Goal: Information Seeking & Learning: Compare options

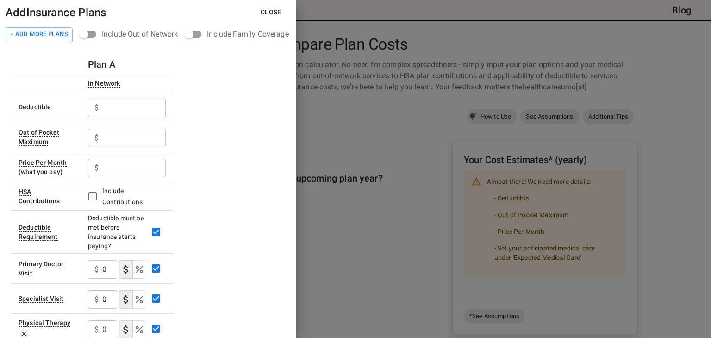
scroll to position [80, 0]
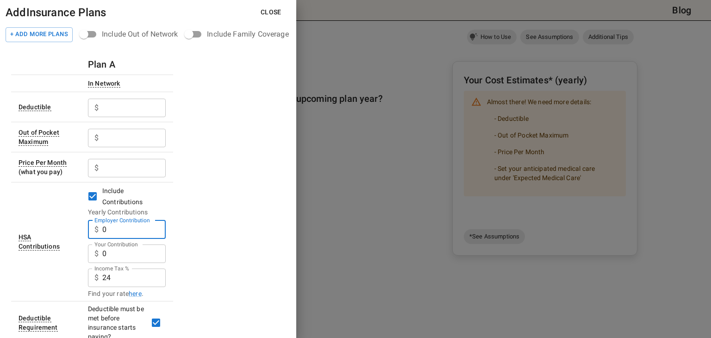
click at [134, 229] on input "0" at bounding box center [133, 229] width 63 height 19
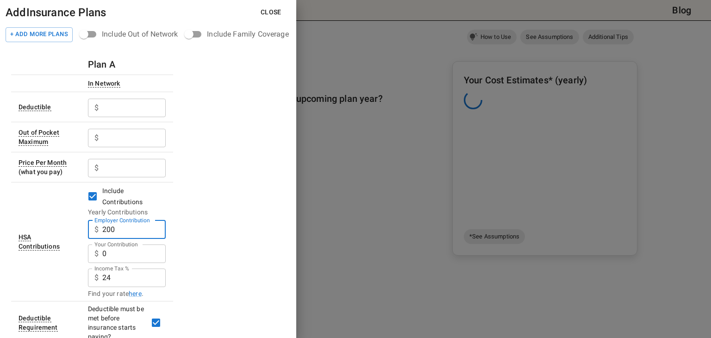
type input "200"
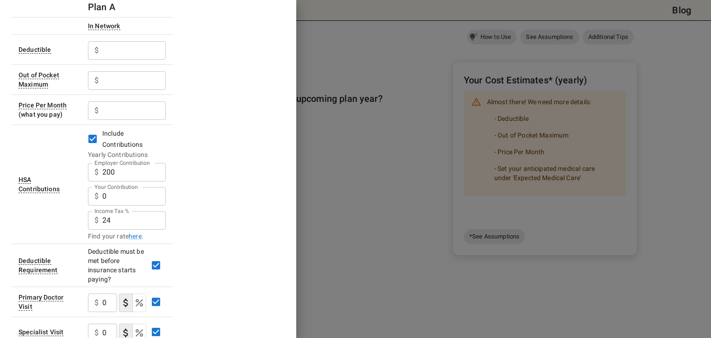
scroll to position [57, 0]
click at [137, 236] on link "here" at bounding box center [135, 235] width 13 height 9
click at [120, 181] on input "24" at bounding box center [133, 172] width 63 height 19
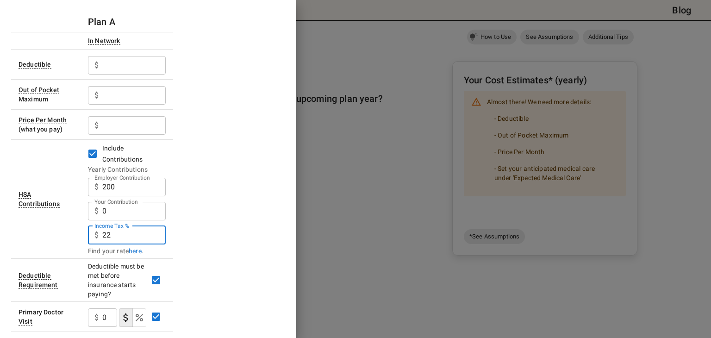
scroll to position [37, 0]
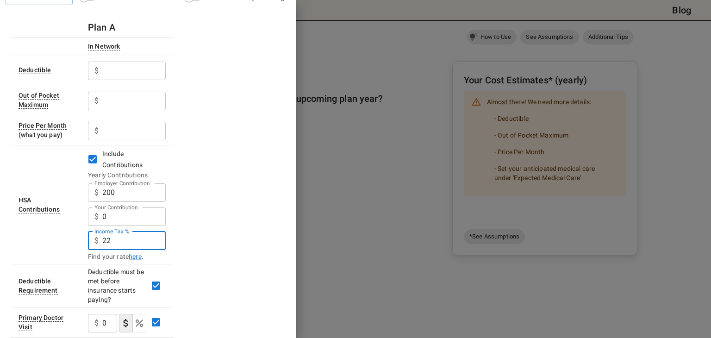
type input "22"
click at [116, 60] on div "$ ​" at bounding box center [127, 70] width 78 height 24
click at [118, 74] on input "Employer Contribution" at bounding box center [133, 71] width 63 height 19
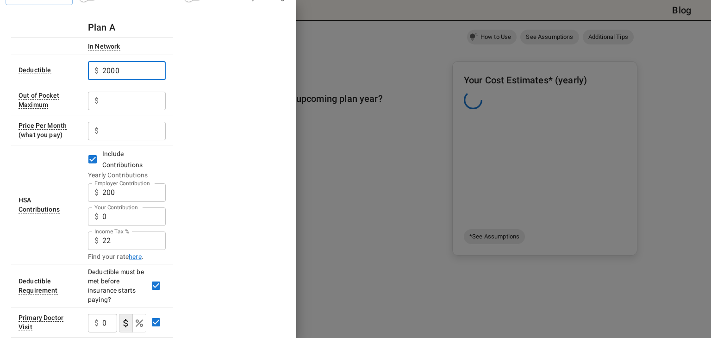
type input "2000"
type input "4000"
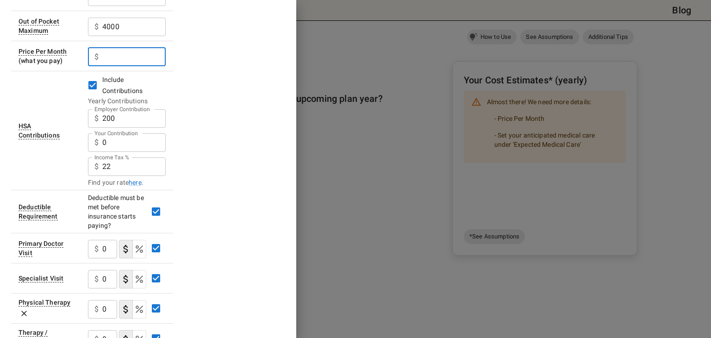
scroll to position [140, 0]
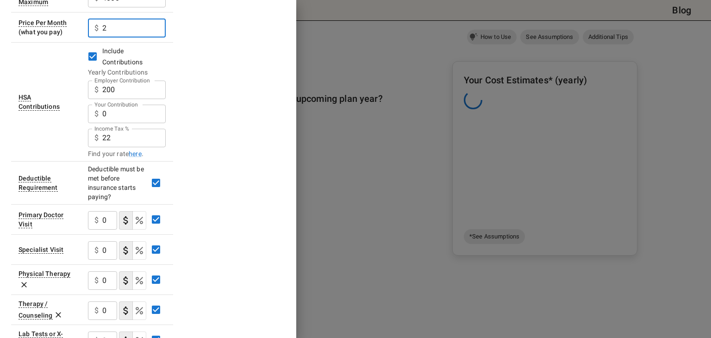
type input "2"
click at [111, 218] on input "0" at bounding box center [109, 220] width 15 height 19
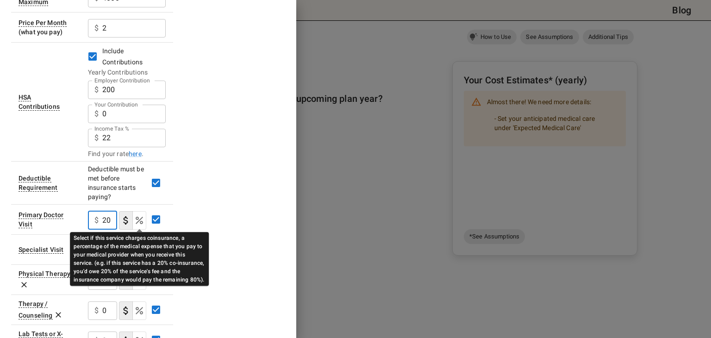
type input "20"
click at [141, 220] on icon "Select if this service charges coinsurance, a percentage of the medical expense…" at bounding box center [139, 220] width 7 height 7
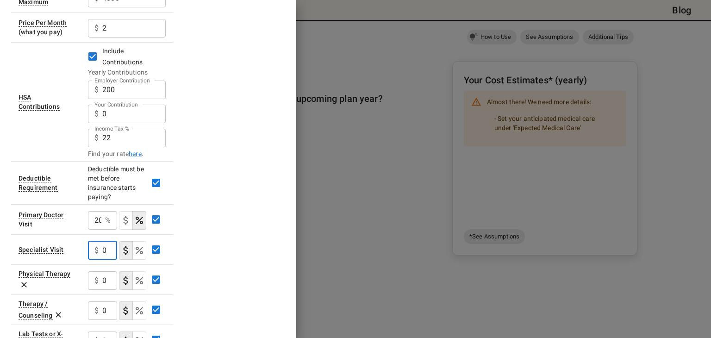
click at [114, 248] on input "0" at bounding box center [109, 250] width 15 height 19
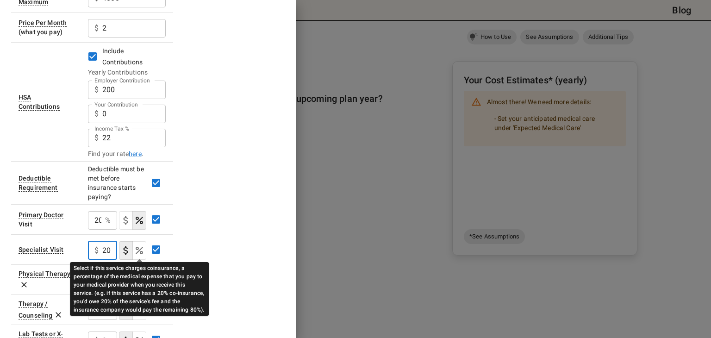
type input "20"
click at [141, 249] on icon "Select if this service charges coinsurance, a percentage of the medical expense…" at bounding box center [139, 250] width 11 height 11
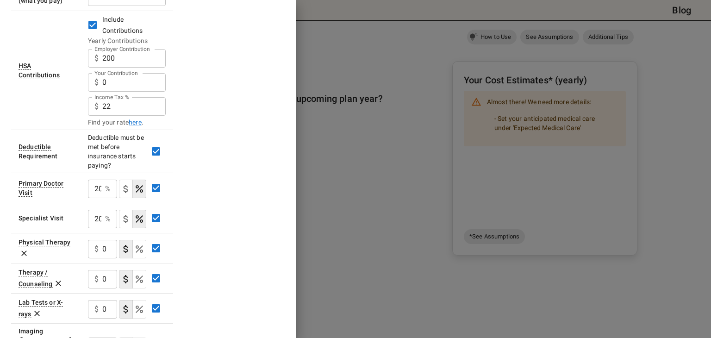
scroll to position [172, 0]
click at [23, 251] on icon at bounding box center [24, 253] width 6 height 6
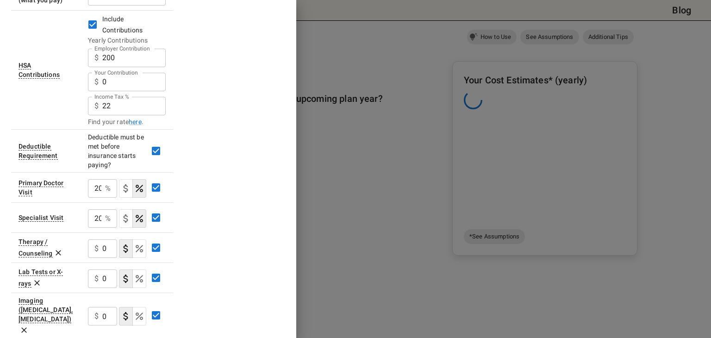
click at [58, 253] on icon at bounding box center [59, 253] width 6 height 6
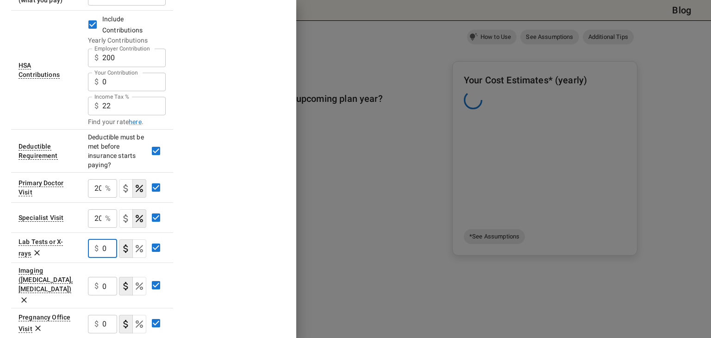
click at [109, 244] on input "0" at bounding box center [109, 248] width 15 height 19
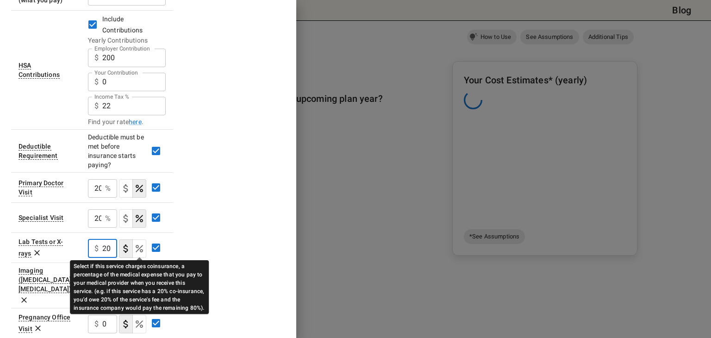
type input "20"
click at [142, 247] on icon "Select if this service charges coinsurance, a percentage of the medical expense…" at bounding box center [139, 248] width 11 height 11
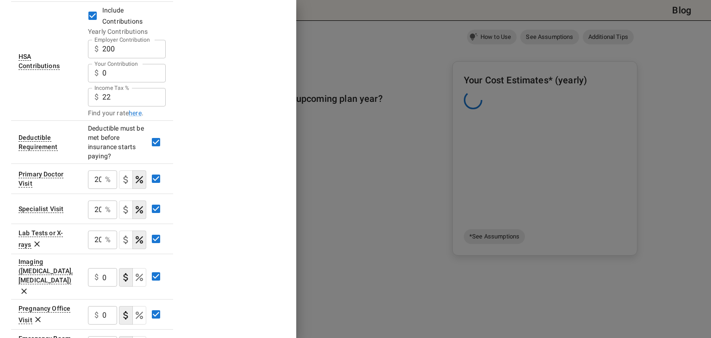
scroll to position [181, 0]
click at [39, 314] on icon at bounding box center [37, 318] width 9 height 9
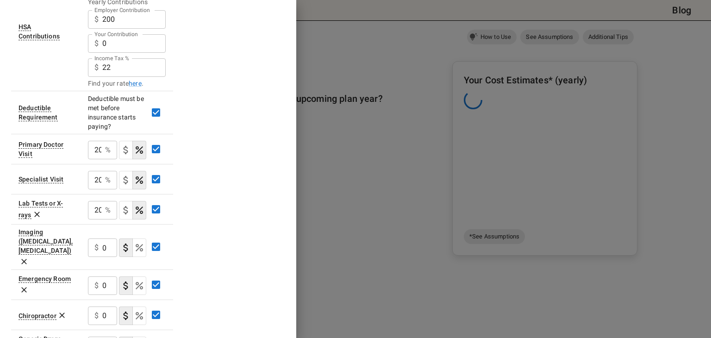
scroll to position [211, 0]
click at [61, 312] on icon at bounding box center [62, 315] width 6 height 6
click at [110, 276] on input "0" at bounding box center [109, 285] width 15 height 19
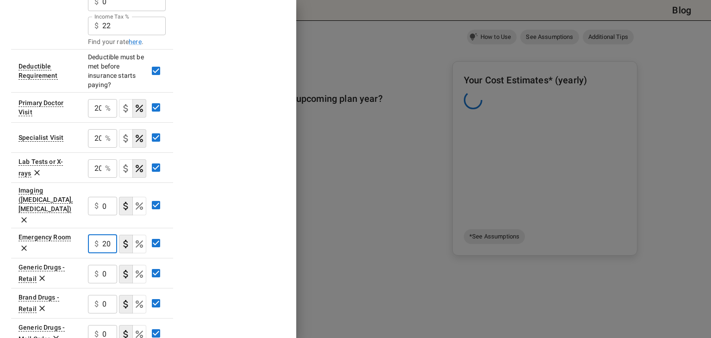
scroll to position [250, 0]
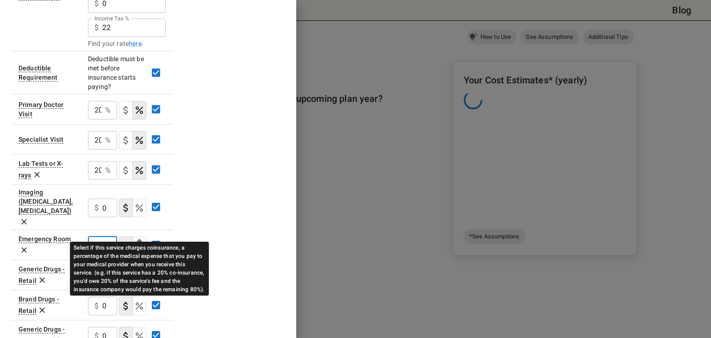
type input "20"
click at [137, 242] on icon "Select if this service charges coinsurance, a percentage of the medical expense…" at bounding box center [139, 245] width 7 height 7
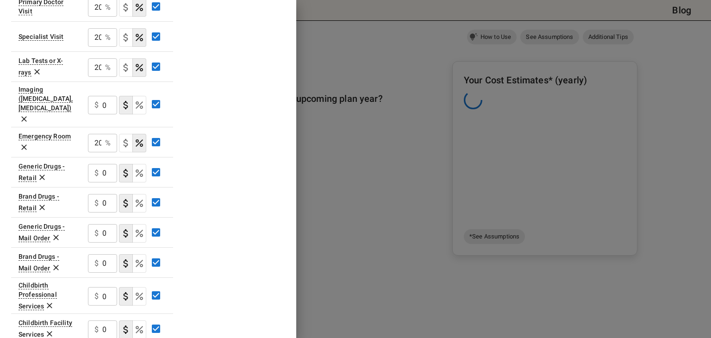
scroll to position [377, 0]
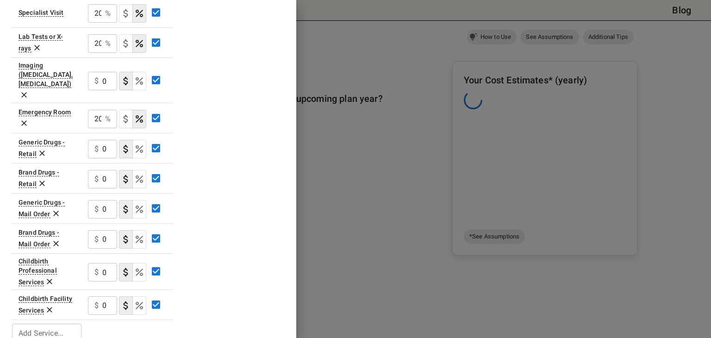
click at [50, 307] on icon at bounding box center [50, 310] width 6 height 6
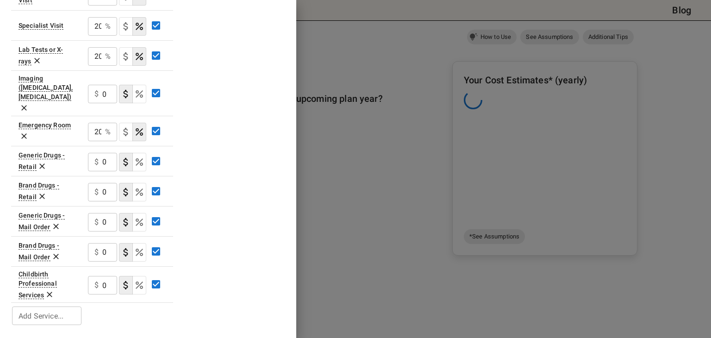
scroll to position [347, 0]
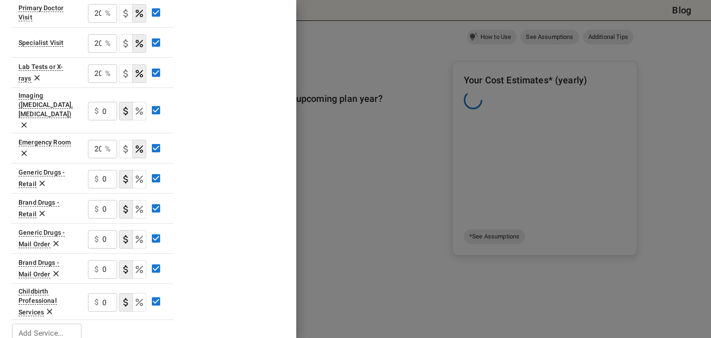
click at [49, 307] on icon at bounding box center [49, 311] width 9 height 9
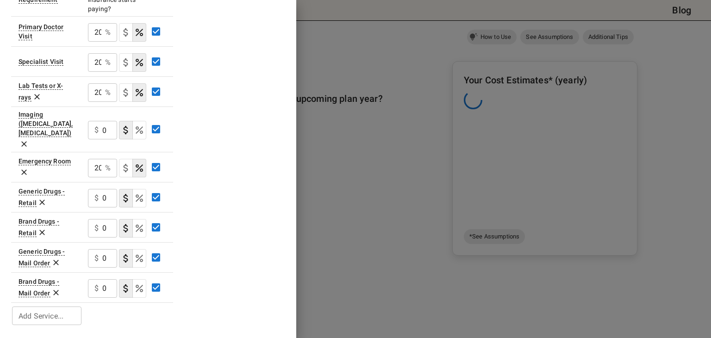
scroll to position [311, 0]
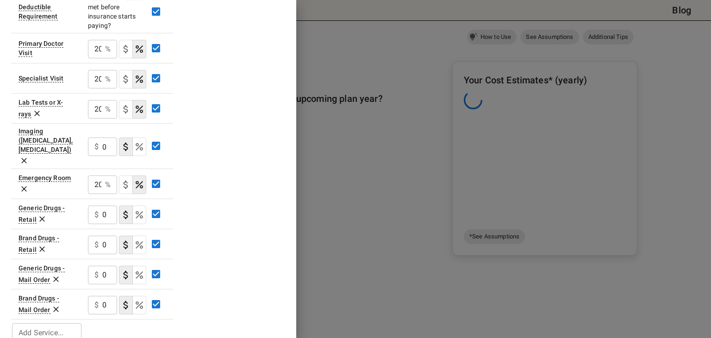
click at [27, 158] on icon at bounding box center [24, 161] width 6 height 6
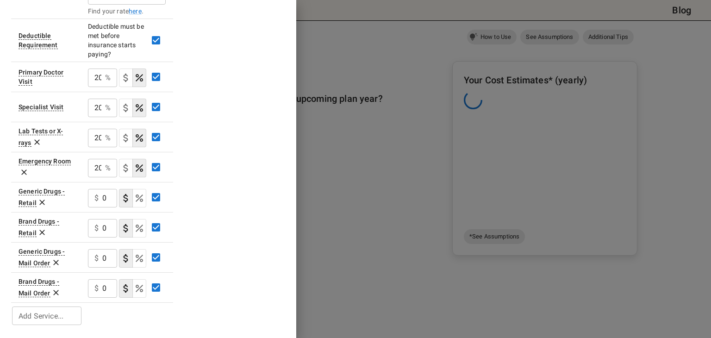
scroll to position [281, 0]
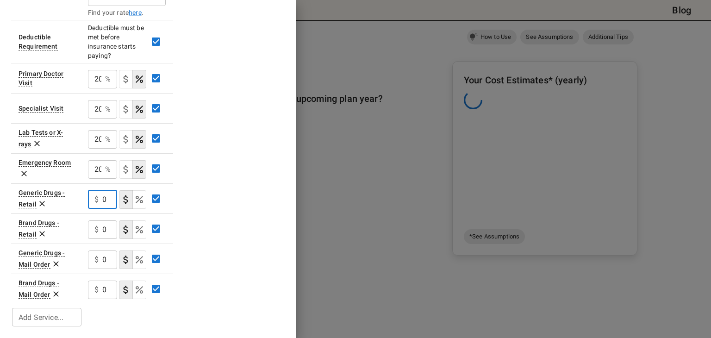
click at [106, 204] on input "0" at bounding box center [109, 199] width 15 height 19
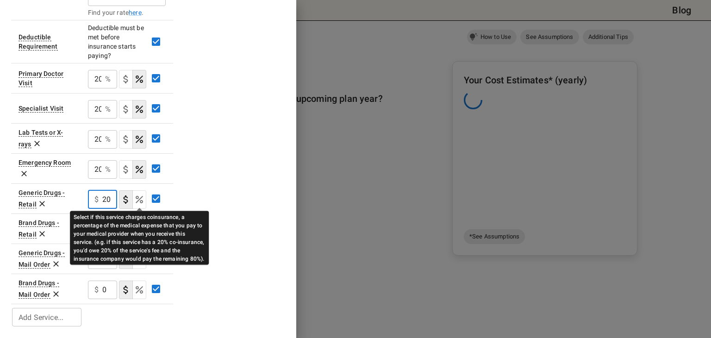
type input "20"
click at [137, 196] on icon "Select if this service charges coinsurance, a percentage of the medical expense…" at bounding box center [139, 199] width 11 height 11
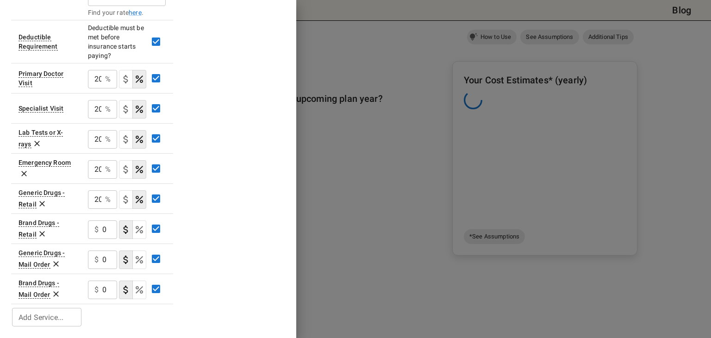
click at [109, 229] on input "0" at bounding box center [109, 229] width 15 height 19
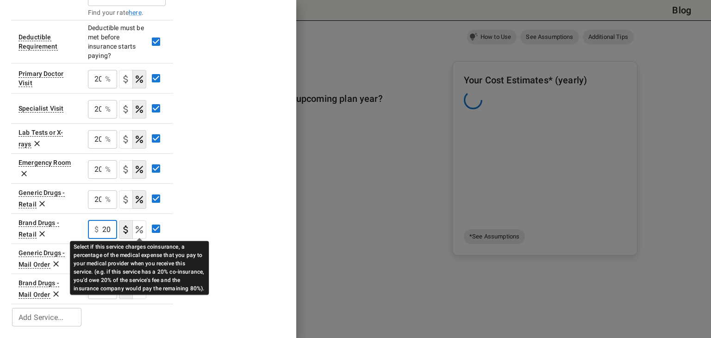
type input "20"
click at [138, 224] on icon "Select if this service charges coinsurance, a percentage of the medical expense…" at bounding box center [139, 229] width 11 height 11
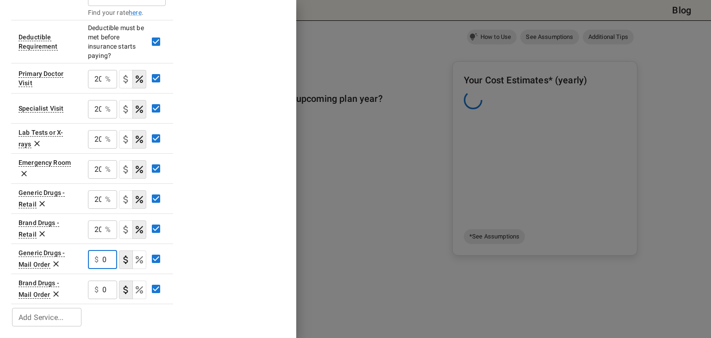
click at [103, 261] on input "0" at bounding box center [109, 259] width 15 height 19
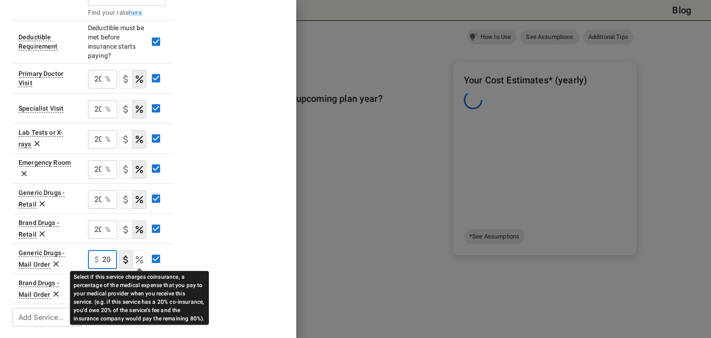
type input "20"
click at [138, 260] on icon "Select if this service charges coinsurance, a percentage of the medical expense…" at bounding box center [139, 259] width 11 height 11
click at [210, 263] on div "Plan A In Network Deductible $ 2000 ​ Out of Pocket Maximum $ 4000 ​ Price Per …" at bounding box center [148, 50] width 274 height 555
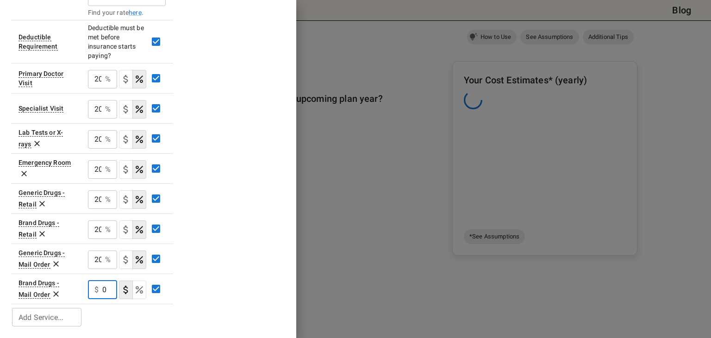
click at [105, 289] on input "0" at bounding box center [109, 289] width 15 height 19
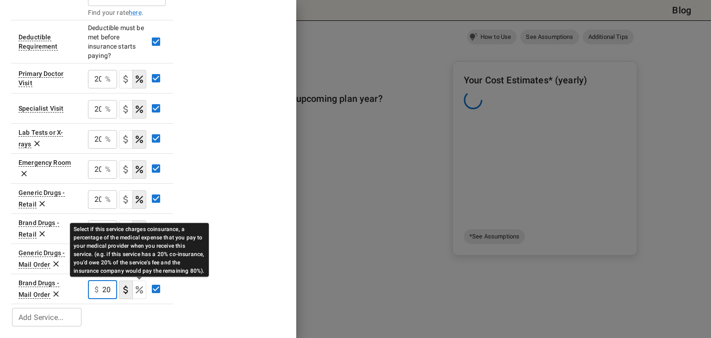
type input "20"
click at [142, 286] on icon "Select if this service charges coinsurance, a percentage of the medical expense…" at bounding box center [139, 289] width 7 height 7
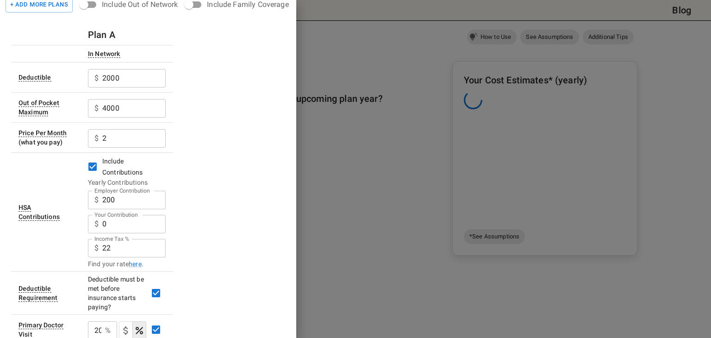
scroll to position [0, 0]
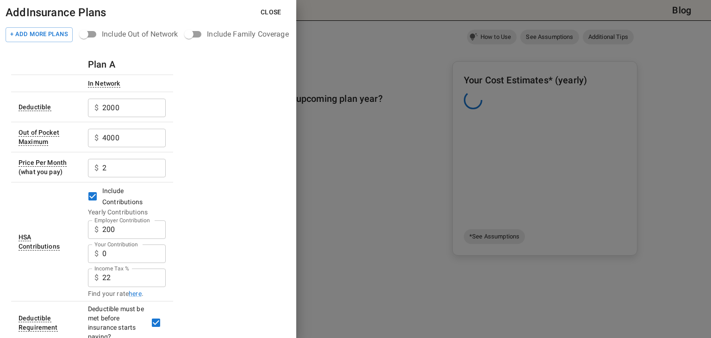
click at [121, 117] on input "2" at bounding box center [133, 108] width 63 height 19
type input "89.20"
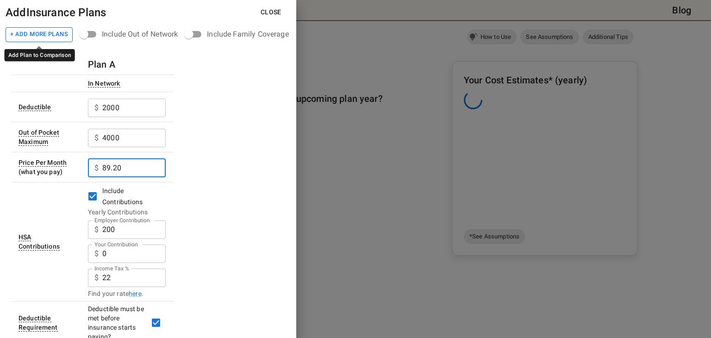
click at [43, 33] on button "+ Add More Plans" at bounding box center [39, 34] width 67 height 15
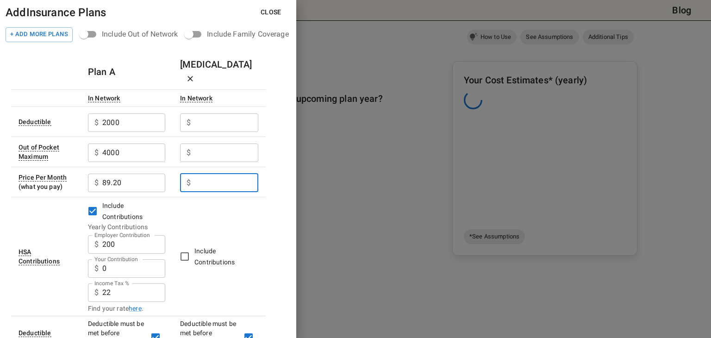
click at [220, 173] on input "Employer Contribution" at bounding box center [226, 182] width 64 height 19
type input "5.23"
click at [247, 221] on td "Include Contributions" at bounding box center [219, 256] width 93 height 119
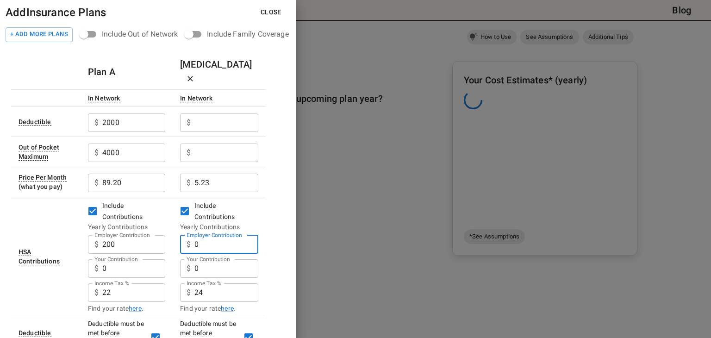
click at [217, 235] on input "0" at bounding box center [226, 244] width 64 height 19
type input "600"
click at [288, 277] on div "Add Insurance Plans Close + Add More Plans Include Out of Network Include Famil…" at bounding box center [148, 169] width 296 height 338
click at [165, 254] on input "24" at bounding box center [133, 244] width 63 height 19
type input "22"
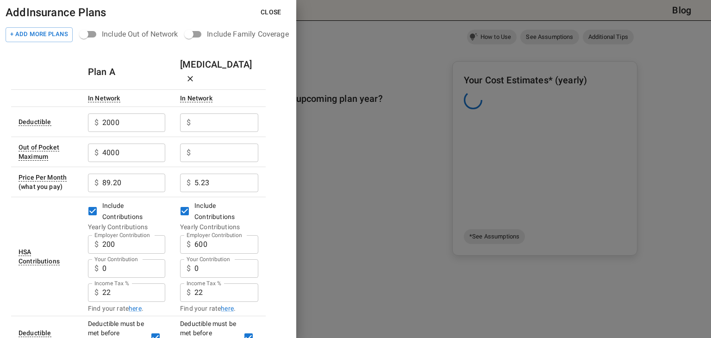
click at [286, 258] on div "Add Insurance Plans Close + Add More Plans Include Out of Network Include Famil…" at bounding box center [148, 169] width 296 height 338
click at [165, 132] on input "Employer Contribution" at bounding box center [133, 122] width 63 height 19
click at [165, 113] on input "Employer Contribution" at bounding box center [133, 122] width 63 height 19
type input "2"
type input "3300"
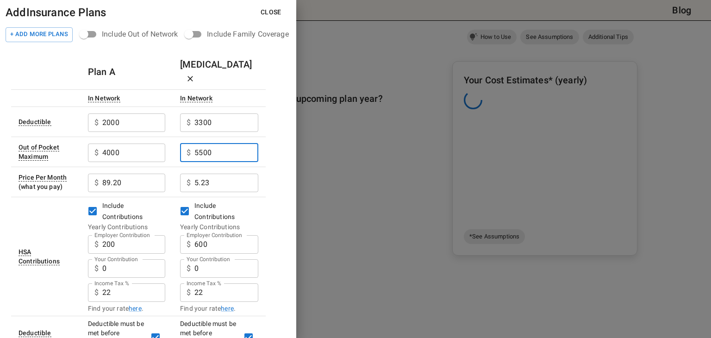
type input "5500"
click at [284, 167] on div "Plan A [MEDICAL_DATA] In Network In Network Deductible $ 2000 ​ $ 3300 ​ Out of…" at bounding box center [148, 339] width 274 height 570
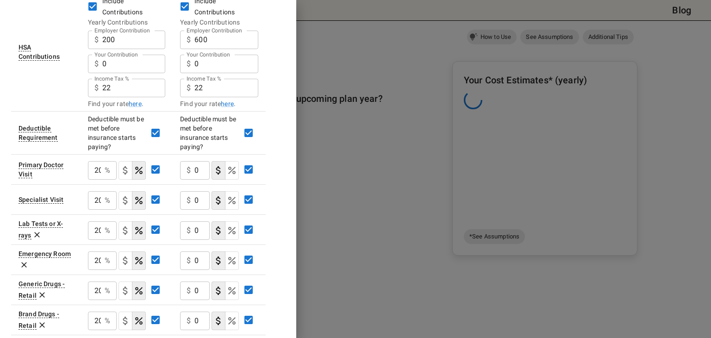
scroll to position [205, 0]
click at [196, 161] on input "0" at bounding box center [201, 170] width 15 height 19
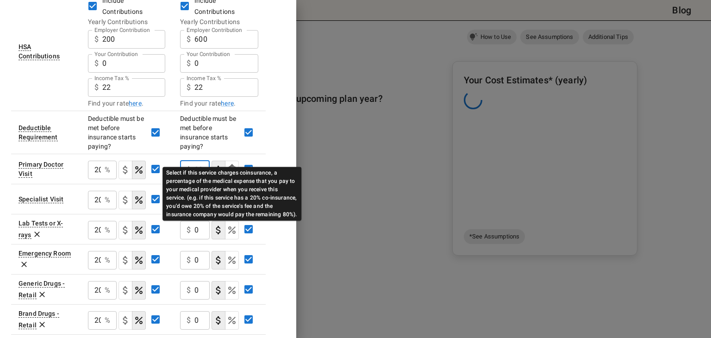
type input "20"
click at [234, 164] on icon "Select if this service charges coinsurance, a percentage of the medical expense…" at bounding box center [231, 169] width 11 height 11
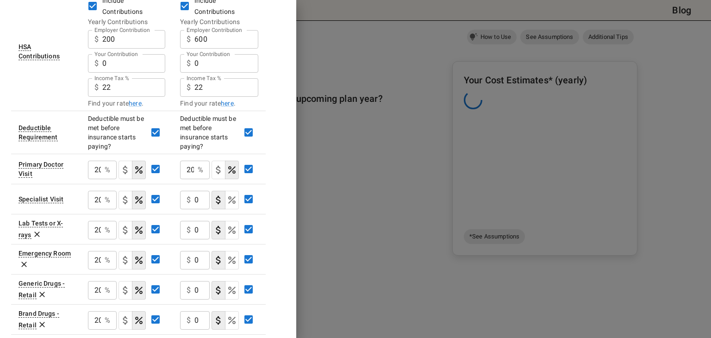
click at [281, 159] on div "Plan A [MEDICAL_DATA] In Network In Network Deductible $ 2000 ​ $ 3300 ​ Out of…" at bounding box center [148, 134] width 274 height 570
click at [192, 191] on div "$ 0 ​" at bounding box center [195, 200] width 30 height 19
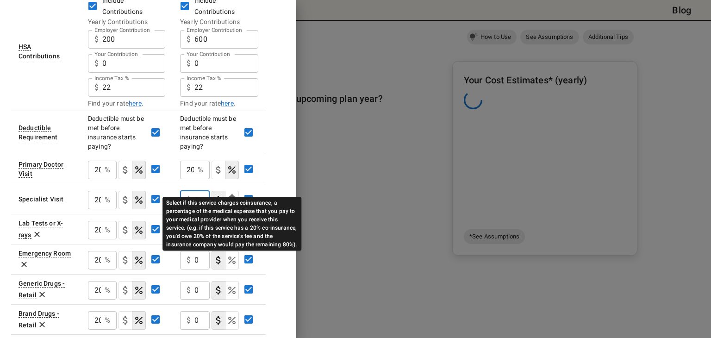
type input "20"
click at [231, 194] on icon "Select if this service charges coinsurance, a percentage of the medical expense…" at bounding box center [231, 199] width 11 height 11
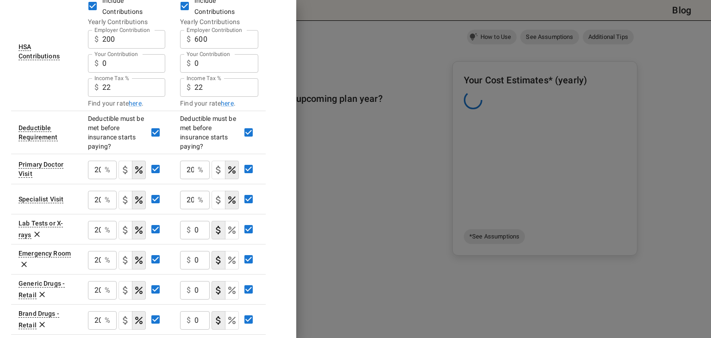
click at [291, 167] on div "Add Insurance Plans Close + Add More Plans Include Out of Network Include Famil…" at bounding box center [148, 169] width 296 height 338
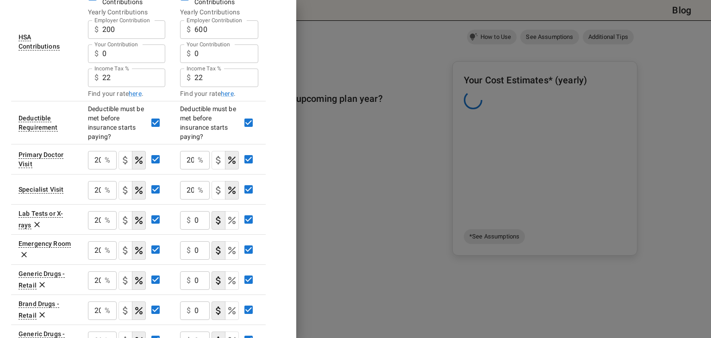
click at [192, 211] on div "$ 0 ​" at bounding box center [195, 220] width 30 height 19
type input "20"
click at [194, 241] on input "0" at bounding box center [201, 250] width 15 height 19
type input "20"
click at [190, 275] on p "$" at bounding box center [188, 280] width 4 height 11
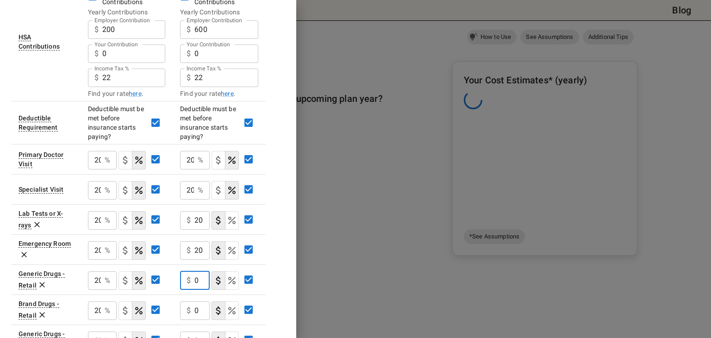
click at [195, 271] on input "0" at bounding box center [201, 280] width 15 height 19
type input "10"
click at [198, 301] on input "0" at bounding box center [201, 310] width 15 height 19
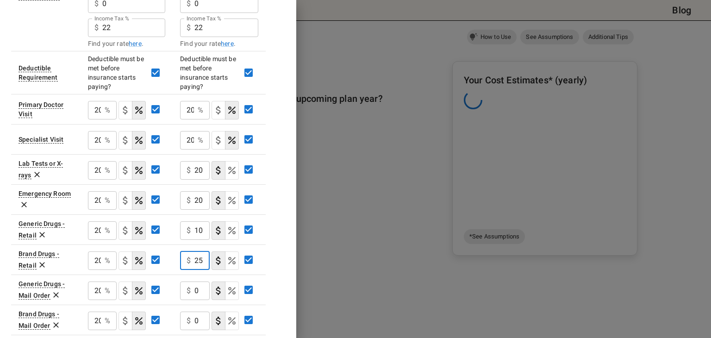
scroll to position [281, 0]
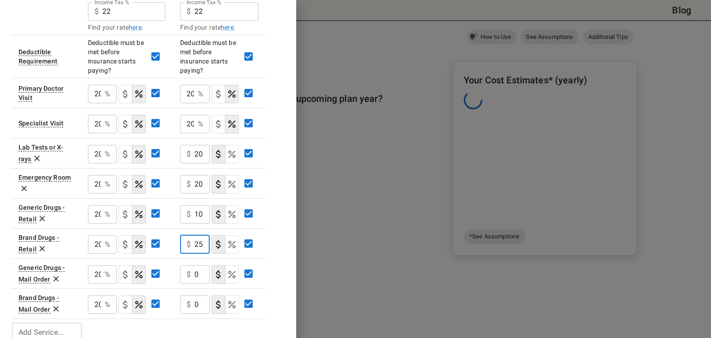
type input "25"
click at [191, 269] on p "$" at bounding box center [188, 274] width 4 height 11
click at [200, 295] on input "0" at bounding box center [201, 304] width 15 height 19
type input "2"
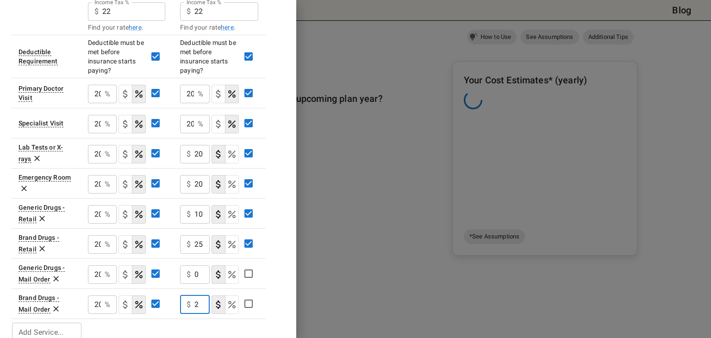
scroll to position [0, 0]
click at [278, 272] on div "Plan A [MEDICAL_DATA] In Network In Network Deductible $ 2000 ​ $ 3300 ​ Out of…" at bounding box center [148, 58] width 274 height 570
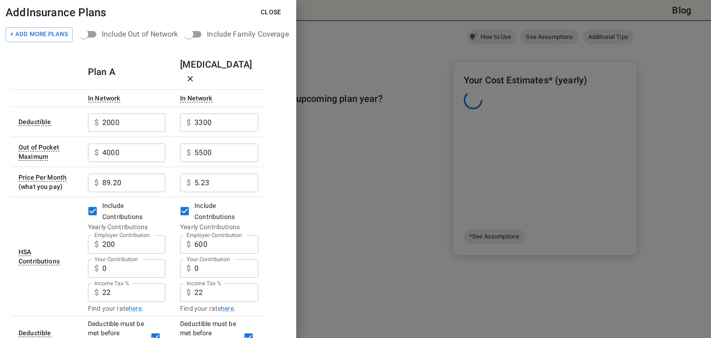
click at [268, 10] on button "Close" at bounding box center [271, 12] width 36 height 17
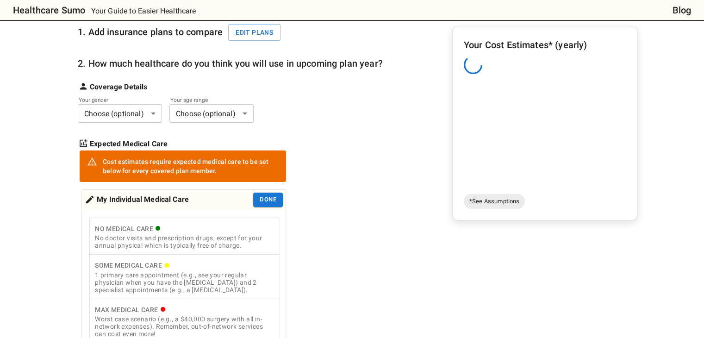
scroll to position [105, 0]
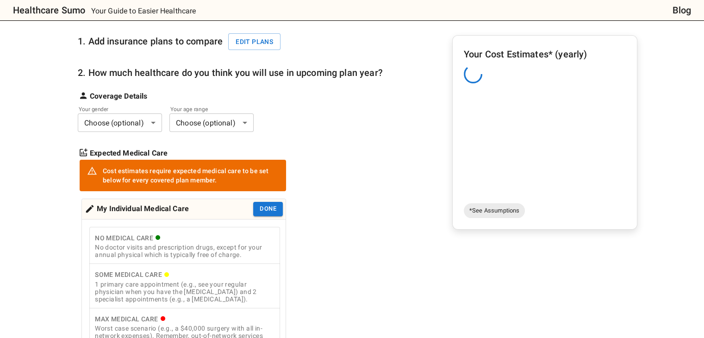
click at [146, 115] on body "Healthcare Sumo Your Guide to Easier Healthcare Blog Health Insurance Calculato…" at bounding box center [352, 338] width 704 height 887
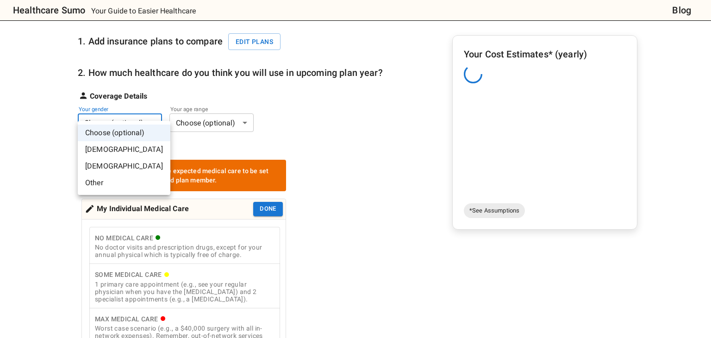
click at [112, 169] on li "[DEMOGRAPHIC_DATA]" at bounding box center [124, 166] width 93 height 17
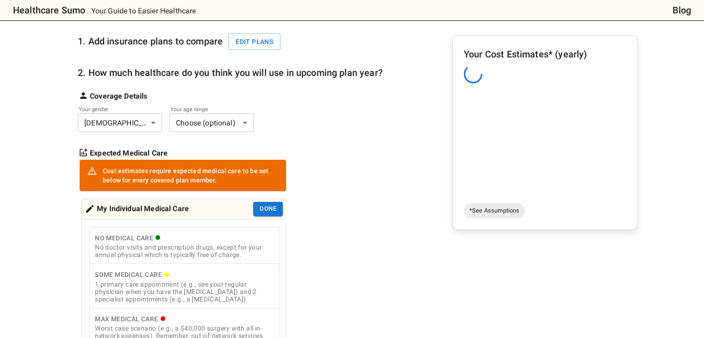
click at [186, 111] on body "Healthcare Sumo Your Guide to Easier Healthcare Blog Health Insurance Calculato…" at bounding box center [352, 338] width 704 height 887
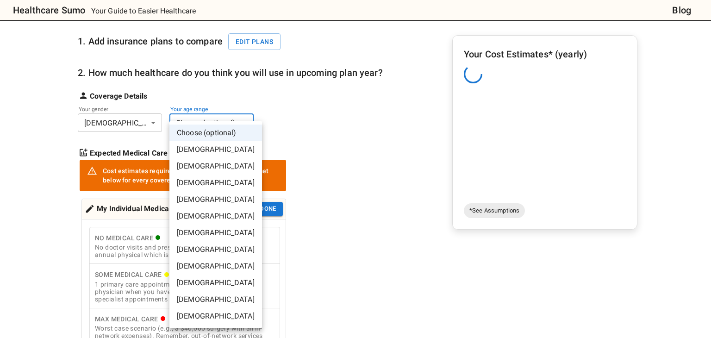
click at [205, 217] on li "[DEMOGRAPHIC_DATA]" at bounding box center [215, 216] width 93 height 17
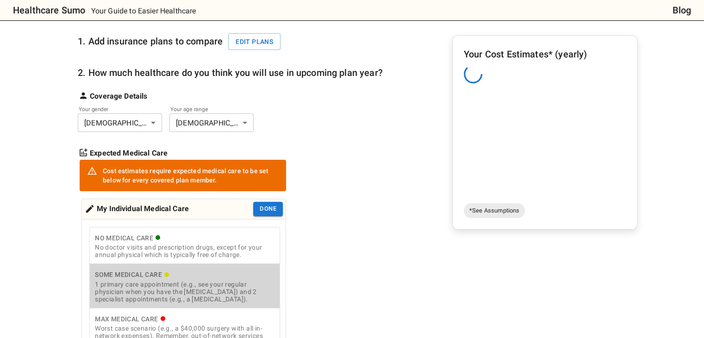
click at [201, 285] on div "1 primary care appointment (e.g., see your regular physician when you have the …" at bounding box center [185, 291] width 180 height 22
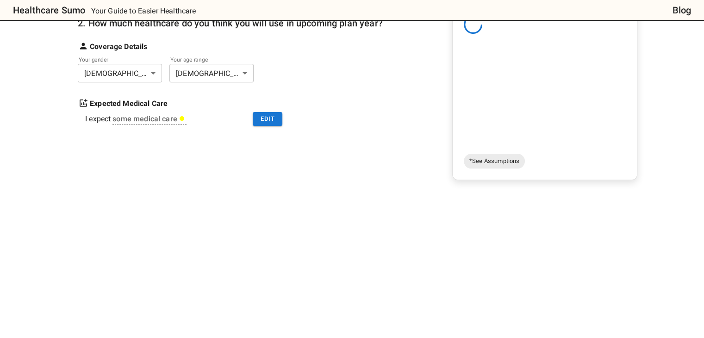
scroll to position [211, 0]
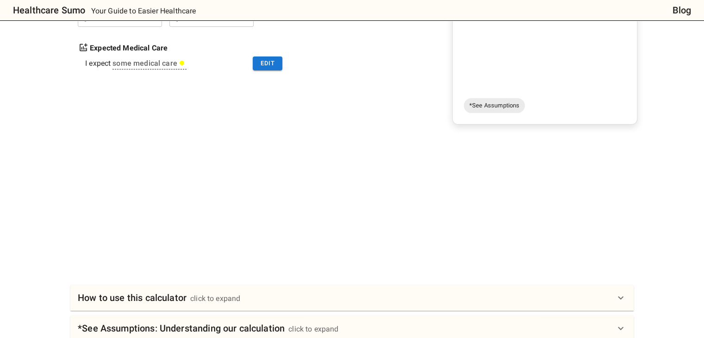
click at [213, 293] on div "click to expand" at bounding box center [215, 298] width 50 height 11
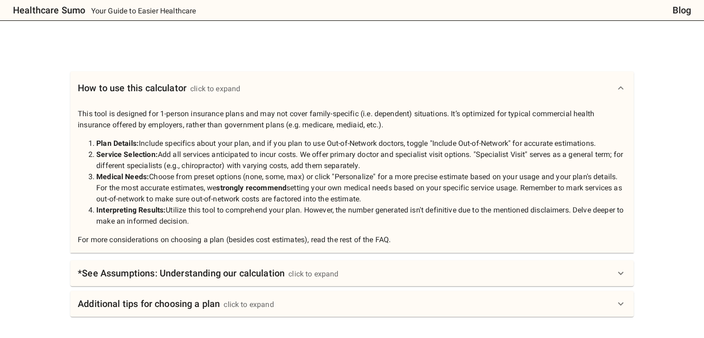
scroll to position [429, 0]
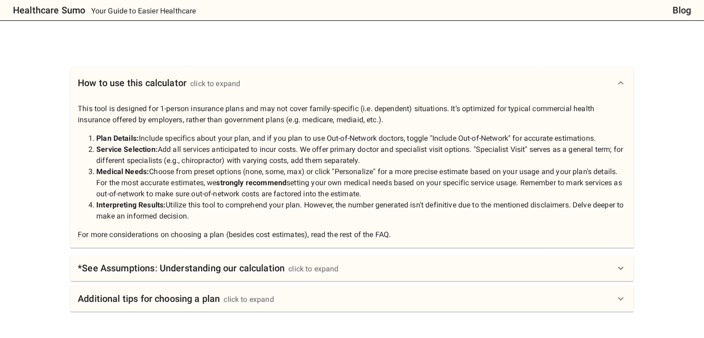
click at [189, 75] on div "How to use this calculator click to expand" at bounding box center [159, 82] width 162 height 15
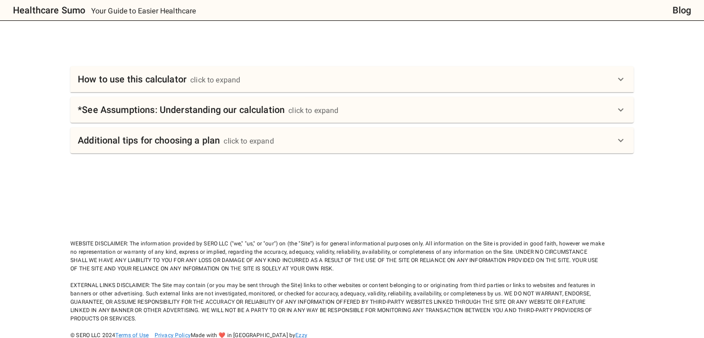
click at [201, 102] on h6 "*See Assumptions: Understanding our calculation" at bounding box center [181, 109] width 207 height 15
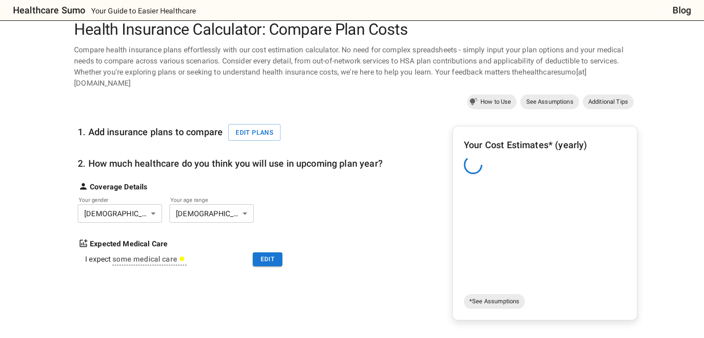
scroll to position [14, 0]
click at [493, 297] on span "*See Assumptions" at bounding box center [494, 301] width 61 height 9
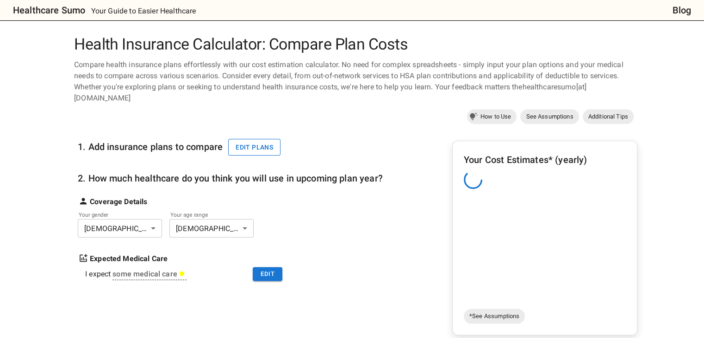
click at [254, 139] on button "Edit plans" at bounding box center [254, 147] width 52 height 17
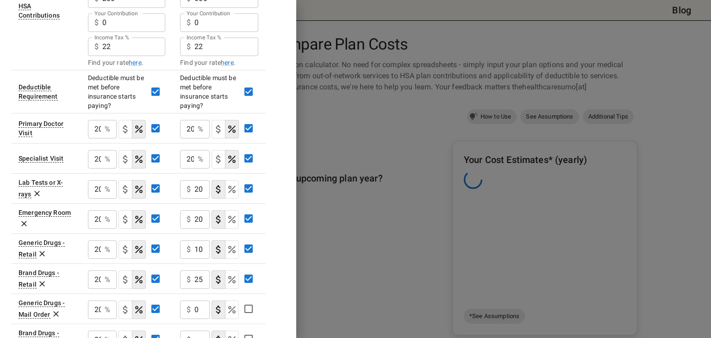
scroll to position [281, 0]
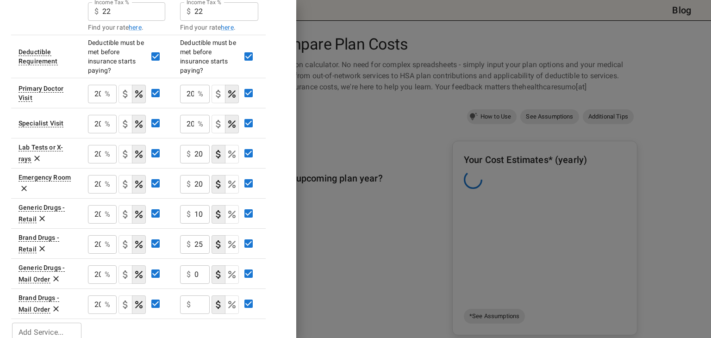
click at [200, 163] on input "Employer Contribution" at bounding box center [201, 154] width 15 height 19
click at [200, 265] on input "0" at bounding box center [201, 274] width 15 height 19
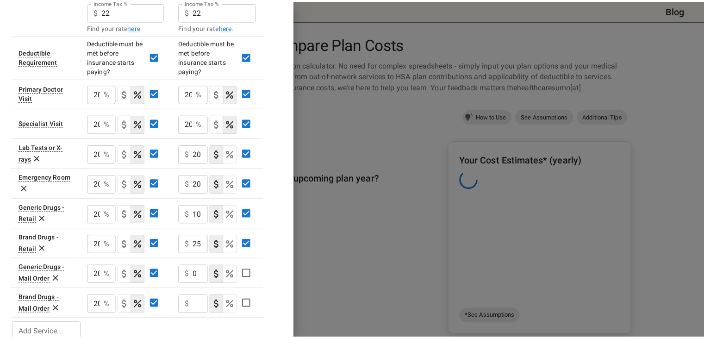
scroll to position [0, 0]
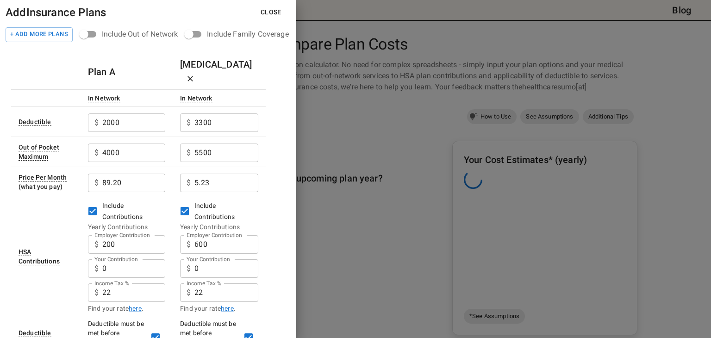
click at [268, 17] on button "Close" at bounding box center [271, 12] width 36 height 17
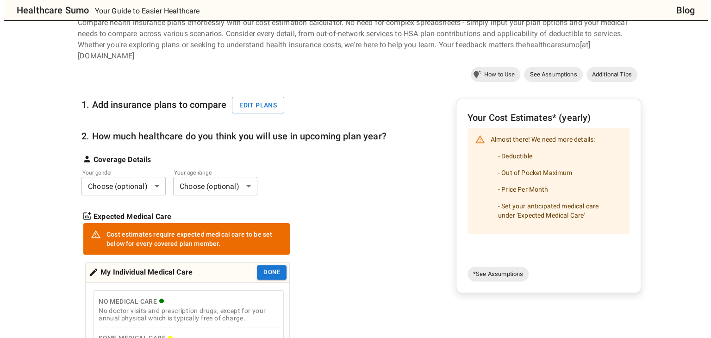
scroll to position [41, 0]
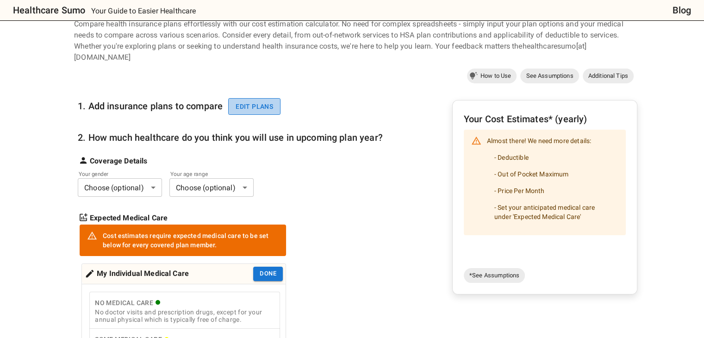
click at [245, 98] on button "Edit plans" at bounding box center [254, 106] width 52 height 17
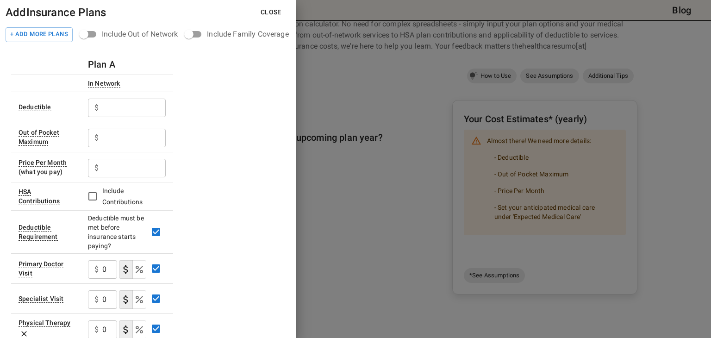
click at [117, 102] on input "text" at bounding box center [133, 108] width 63 height 19
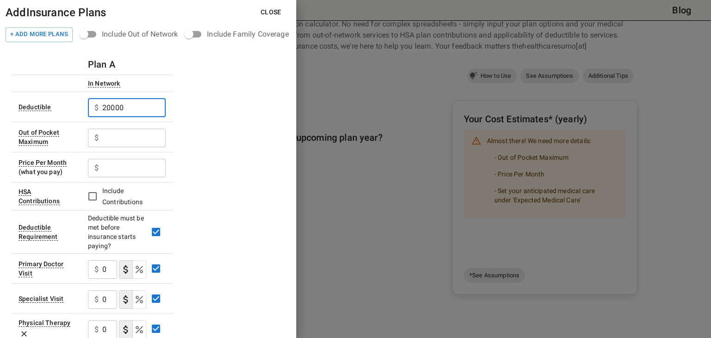
click at [129, 111] on input "20000" at bounding box center [133, 108] width 63 height 19
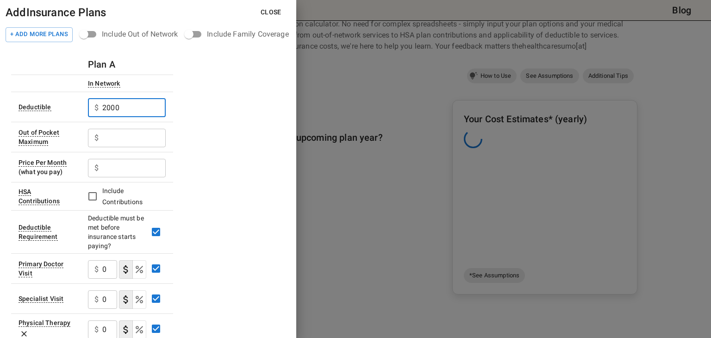
type input "2000"
type input "4000"
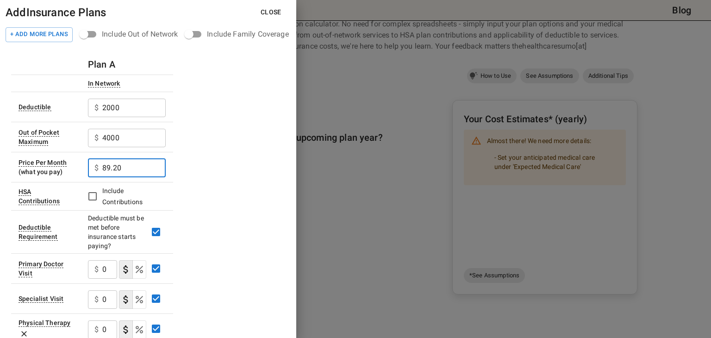
type input "89.20"
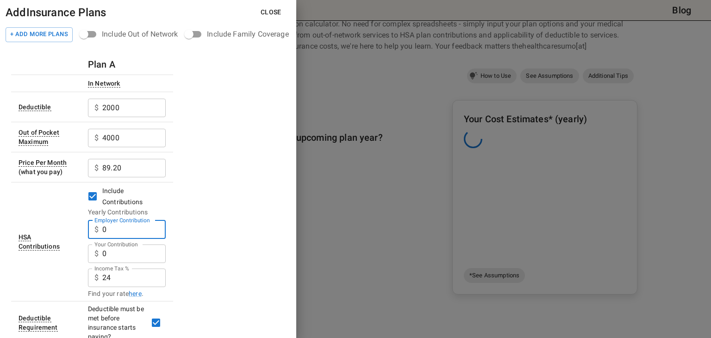
click at [120, 233] on input "0" at bounding box center [133, 229] width 63 height 19
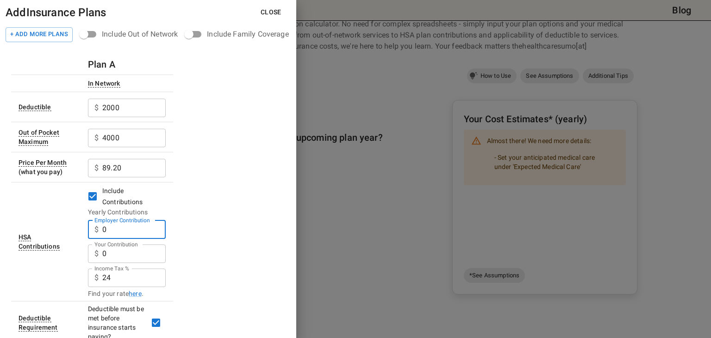
click at [120, 233] on input "0" at bounding box center [133, 229] width 63 height 19
type input "200"
click at [137, 274] on input "24" at bounding box center [133, 277] width 63 height 19
type input "22"
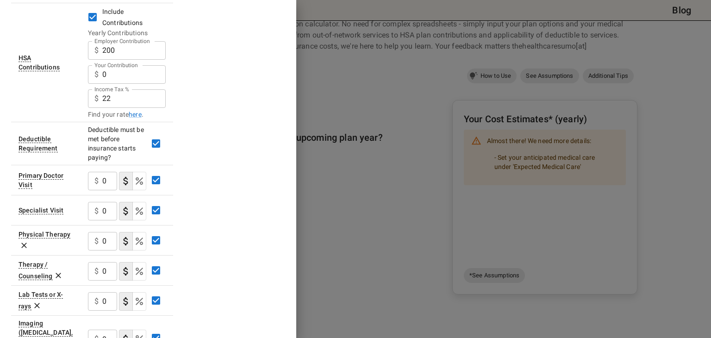
scroll to position [180, 0]
click at [110, 182] on input "0" at bounding box center [109, 180] width 15 height 19
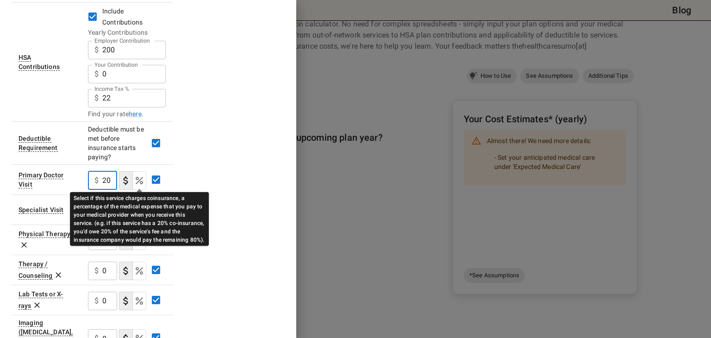
type input "20"
click at [138, 186] on div "Select if this service charges coinsurance, a percentage of the medical expense…" at bounding box center [139, 216] width 139 height 60
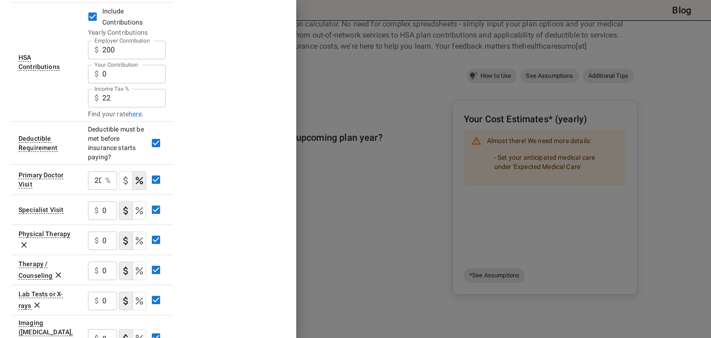
click at [233, 244] on div "Plan A In Network Deductible $ 2000 ​ Out of Pocket Maximum $ 4000 ​ Price Per …" at bounding box center [148, 268] width 274 height 787
click at [103, 205] on input "0" at bounding box center [109, 210] width 15 height 19
type input "20"
click at [139, 211] on icon "Select if this service charges coinsurance, a percentage of the medical expense…" at bounding box center [139, 210] width 11 height 11
click at [240, 230] on div "Plan A In Network Deductible $ 2000 ​ Out of Pocket Maximum $ 4000 ​ Price Per …" at bounding box center [148, 268] width 274 height 787
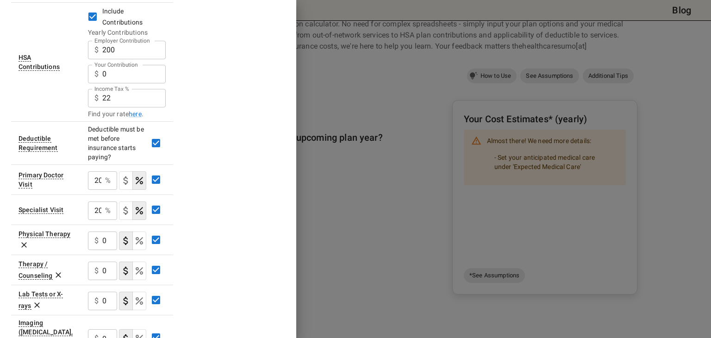
click at [21, 244] on icon at bounding box center [23, 244] width 9 height 9
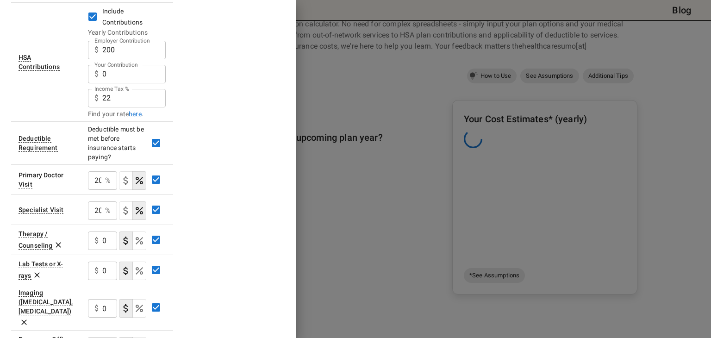
click at [59, 241] on icon at bounding box center [58, 244] width 9 height 9
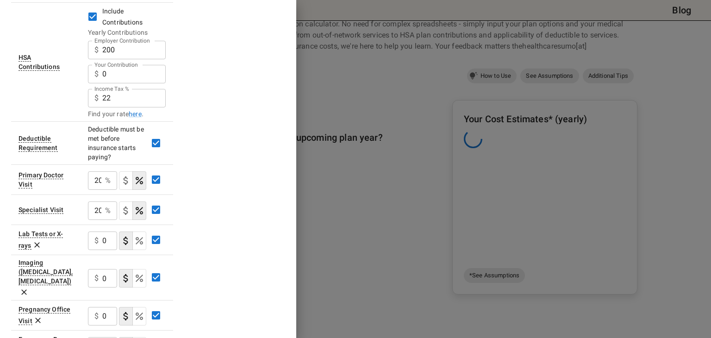
click at [118, 241] on div "$ 0 ​" at bounding box center [127, 240] width 78 height 24
click at [107, 238] on input "0" at bounding box center [109, 240] width 15 height 19
type input "20"
click at [137, 241] on icon "Select if this service charges coinsurance, a percentage of the medical expense…" at bounding box center [139, 240] width 7 height 7
click at [103, 269] on input "0" at bounding box center [109, 278] width 15 height 19
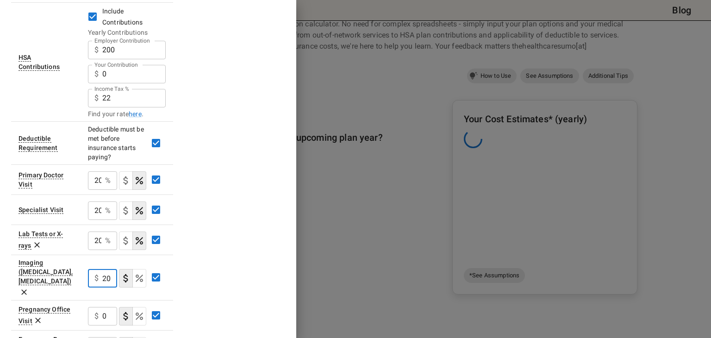
type input "20"
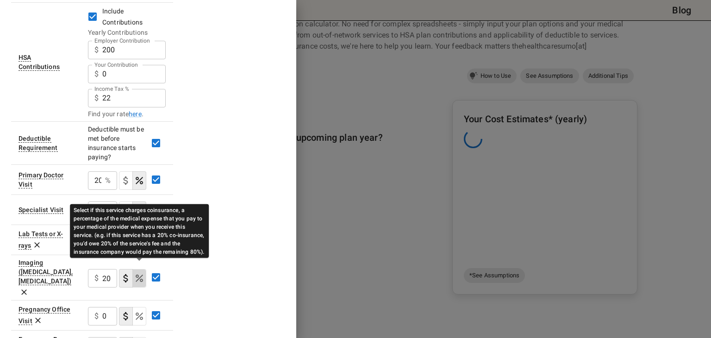
click at [139, 272] on icon "Select if this service charges coinsurance, a percentage of the medical expense…" at bounding box center [139, 277] width 11 height 11
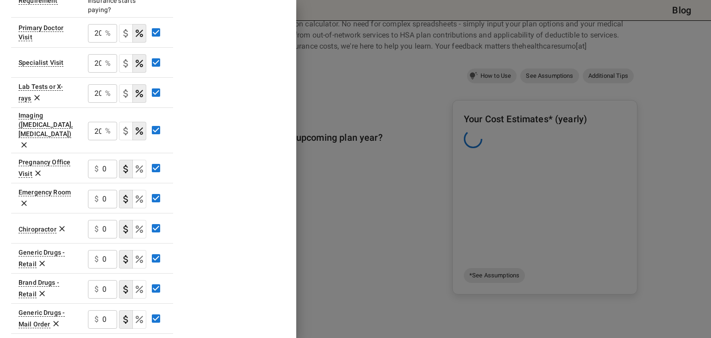
scroll to position [328, 0]
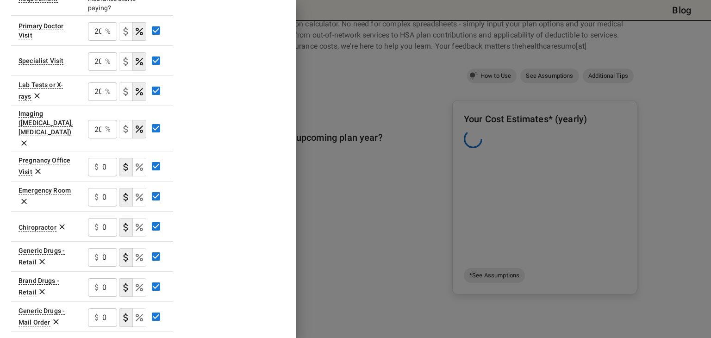
click at [35, 167] on icon at bounding box center [37, 171] width 9 height 9
click at [99, 158] on div "$ 0 ​" at bounding box center [102, 167] width 29 height 19
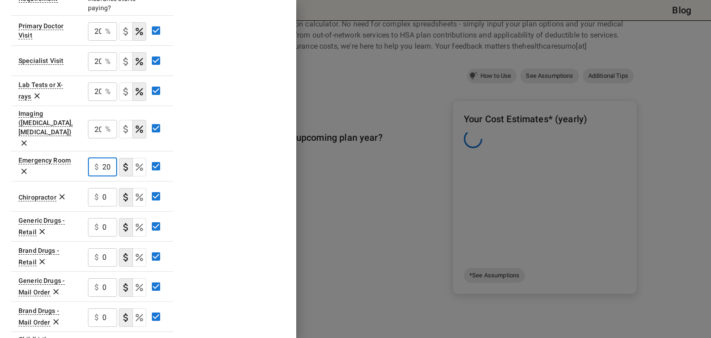
type input "20"
click at [135, 161] on icon "Select if this service charges coinsurance, a percentage of the medical expense…" at bounding box center [139, 166] width 11 height 11
click at [61, 192] on icon at bounding box center [61, 196] width 9 height 9
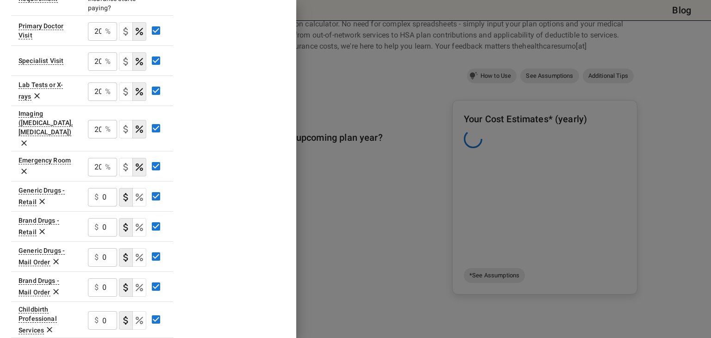
click at [96, 192] on p "$" at bounding box center [96, 197] width 4 height 11
click at [103, 188] on input "0" at bounding box center [109, 197] width 15 height 19
type input "20"
click at [145, 188] on button "coinsurance" at bounding box center [139, 197] width 14 height 19
click at [102, 218] on input "0" at bounding box center [109, 227] width 15 height 19
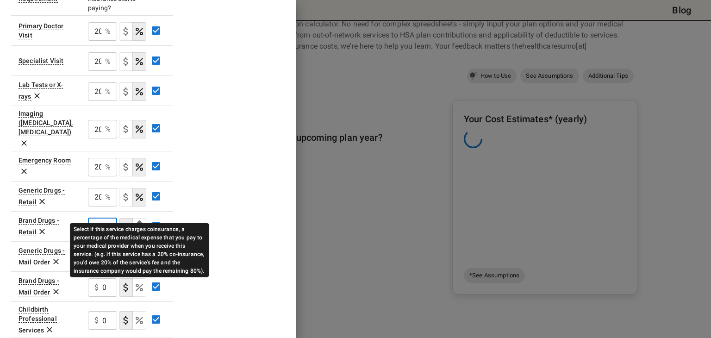
type input "20"
click at [141, 222] on icon "Select if this service charges coinsurance, a percentage of the medical expense…" at bounding box center [139, 227] width 11 height 11
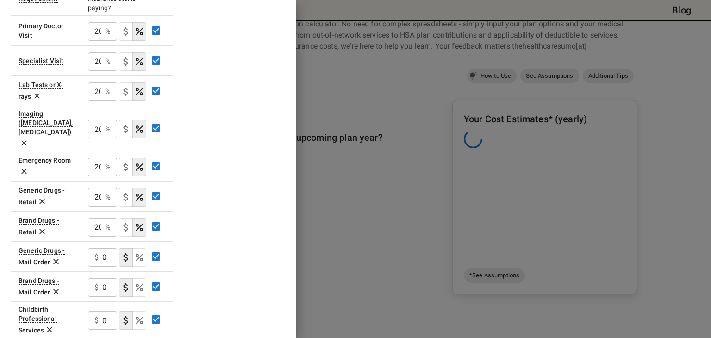
click at [98, 252] on p "$" at bounding box center [96, 257] width 4 height 11
click at [51, 257] on icon at bounding box center [55, 261] width 9 height 9
click at [57, 259] on icon at bounding box center [56, 262] width 6 height 6
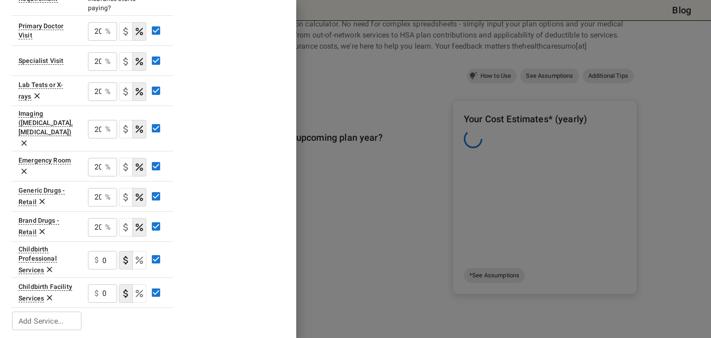
scroll to position [316, 0]
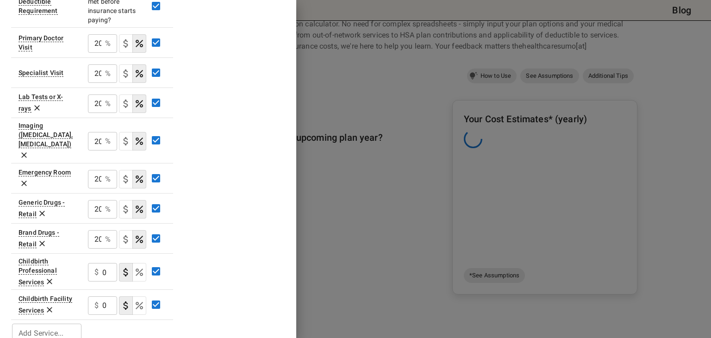
click at [51, 279] on icon at bounding box center [50, 282] width 6 height 6
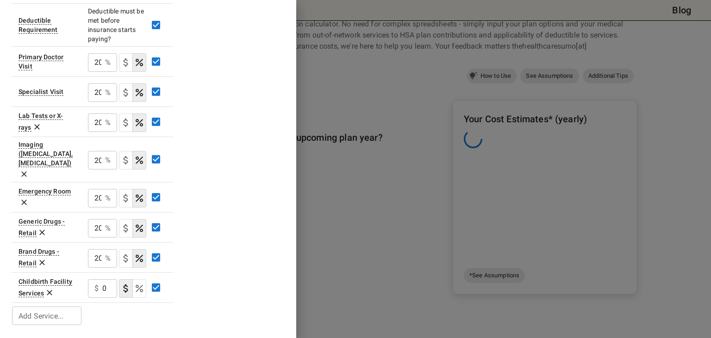
scroll to position [281, 0]
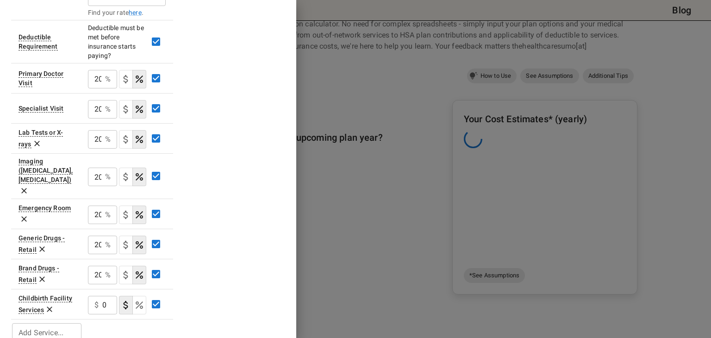
click at [49, 304] on icon at bounding box center [49, 308] width 9 height 9
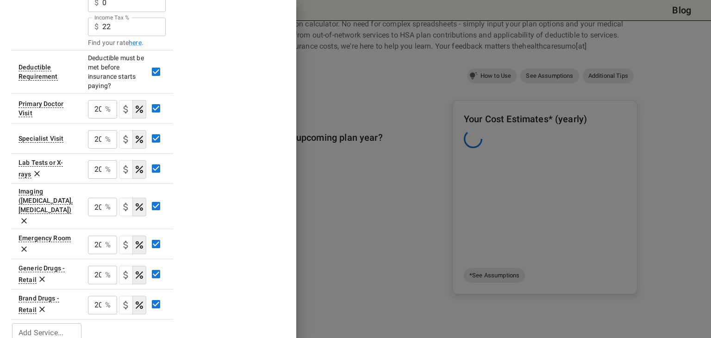
scroll to position [0, 0]
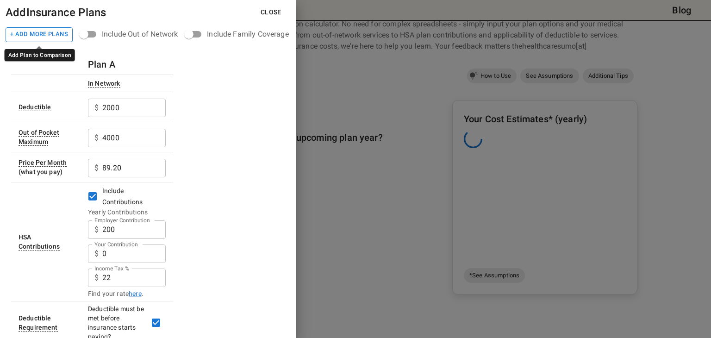
click at [32, 36] on button "+ Add More Plans" at bounding box center [39, 34] width 67 height 15
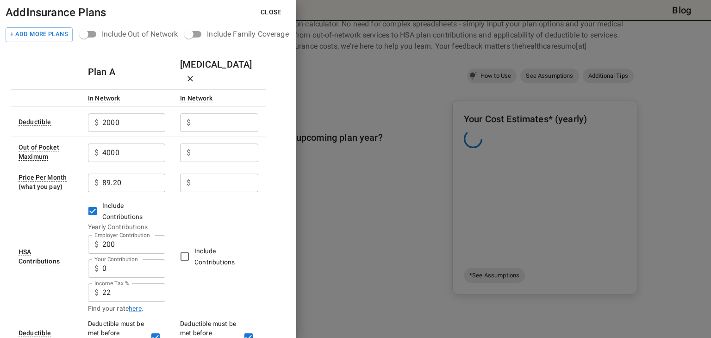
click at [165, 114] on input "Employer Contribution" at bounding box center [133, 122] width 63 height 19
click at [215, 114] on input "Employer Contribution" at bounding box center [226, 122] width 64 height 19
type input "3300"
type input "5500"
type input "4"
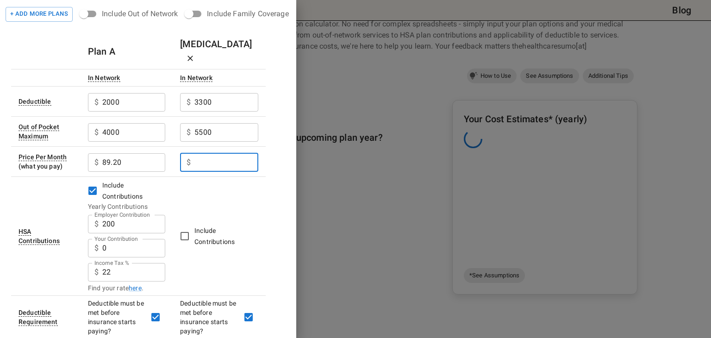
scroll to position [22, 0]
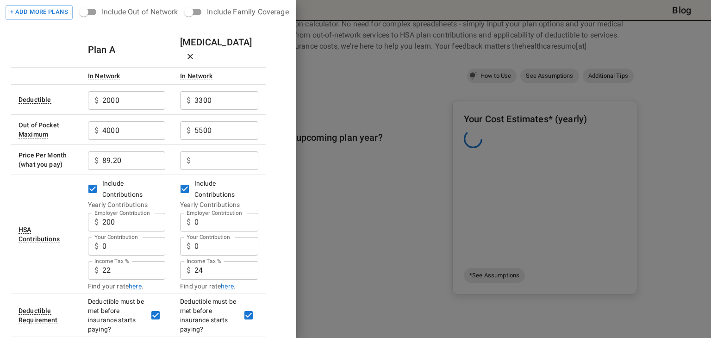
click at [150, 209] on label "Employer Contribution" at bounding box center [122, 213] width 56 height 8
click at [165, 110] on input "2000" at bounding box center [133, 100] width 63 height 19
click at [208, 213] on input "0" at bounding box center [226, 222] width 64 height 19
type input "2"
type input "600"
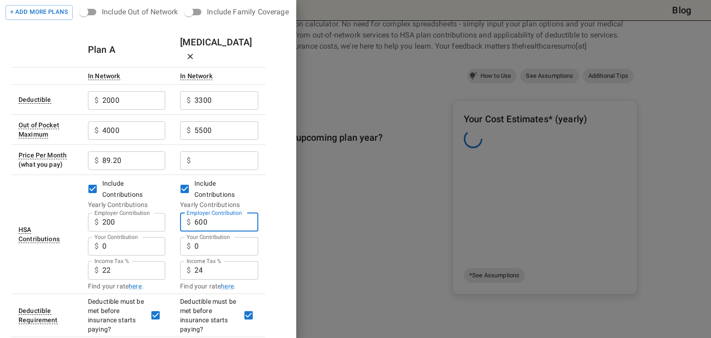
click at [291, 233] on div "Add Insurance Plans Close + Add More Plans Include Out of Network Include Famil…" at bounding box center [148, 169] width 296 height 338
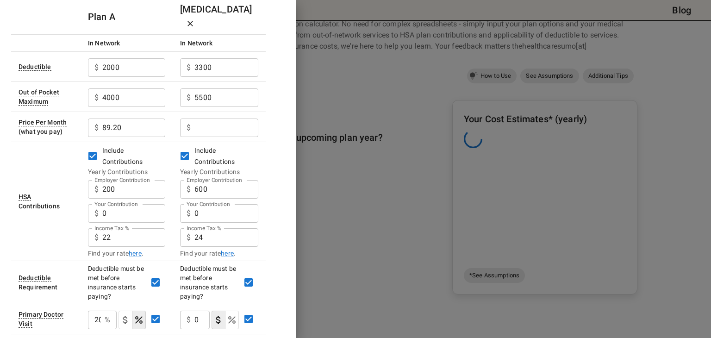
scroll to position [56, 0]
click at [165, 198] on input "24" at bounding box center [133, 189] width 63 height 19
click at [224, 228] on input "24" at bounding box center [226, 237] width 64 height 19
type input "22"
click at [274, 222] on div "Plan A Plan B In Network In Network Deductible $ 2000 ​ $ 3300 ​ Out of Pocket …" at bounding box center [148, 276] width 274 height 555
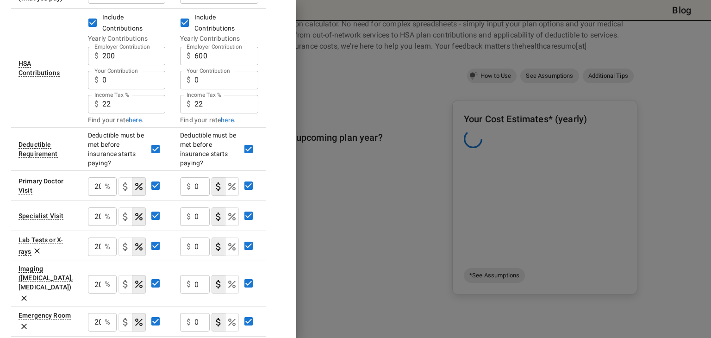
scroll to position [189, 0]
click at [195, 177] on div "$ 0 ​" at bounding box center [195, 186] width 30 height 19
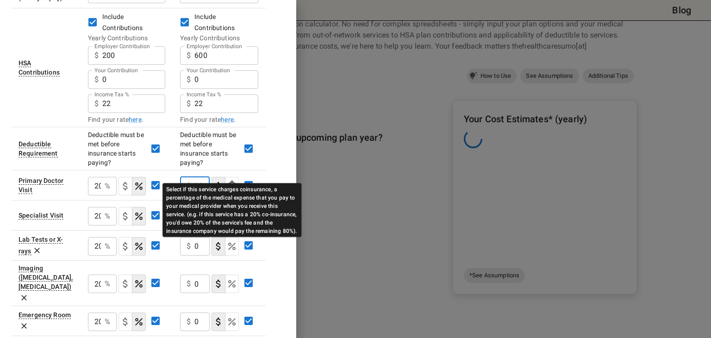
type input "20"
click at [229, 180] on icon "Select if this service charges coinsurance, a percentage of the medical expense…" at bounding box center [231, 185] width 11 height 11
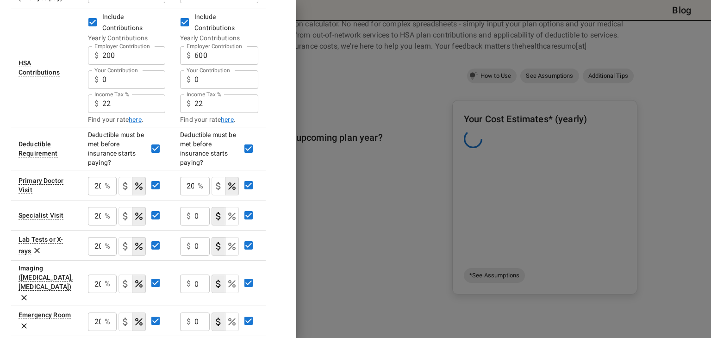
click at [278, 167] on div "Plan A Plan B In Network In Network Deductible $ 2000 ​ $ 3300 ​ Out of Pocket …" at bounding box center [148, 142] width 274 height 555
click at [192, 207] on div "$ 0 ​" at bounding box center [195, 216] width 30 height 19
type input "20"
click at [198, 225] on input "0" at bounding box center [201, 216] width 15 height 19
type input "20"
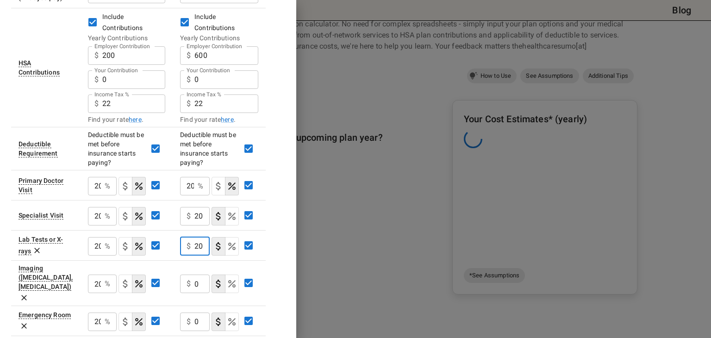
click at [197, 225] on input "0" at bounding box center [201, 216] width 15 height 19
type input "20"
click at [194, 312] on input "0" at bounding box center [201, 321] width 15 height 19
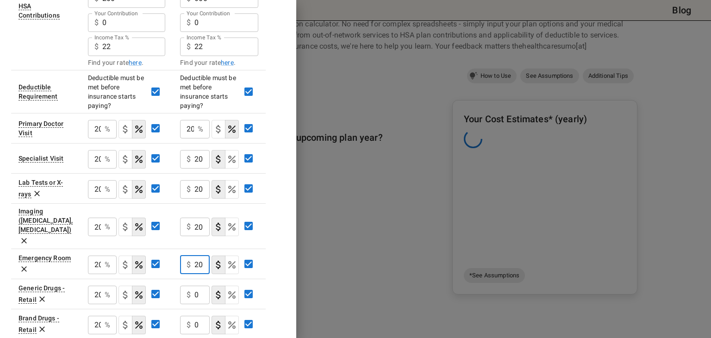
scroll to position [248, 0]
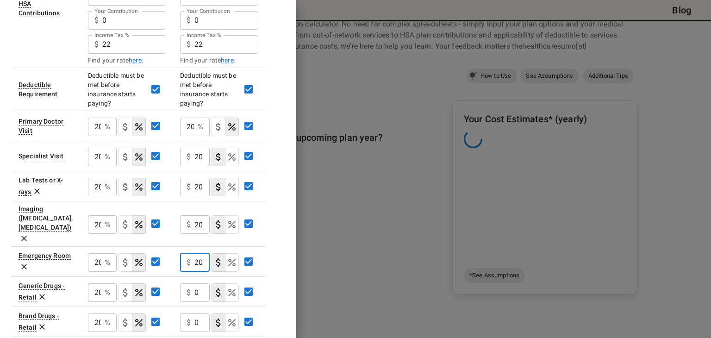
type input "20"
click at [202, 166] on input "0" at bounding box center [201, 157] width 15 height 19
type input "10"
click at [194, 313] on div "$ 0 ​" at bounding box center [195, 322] width 30 height 19
type input "25"
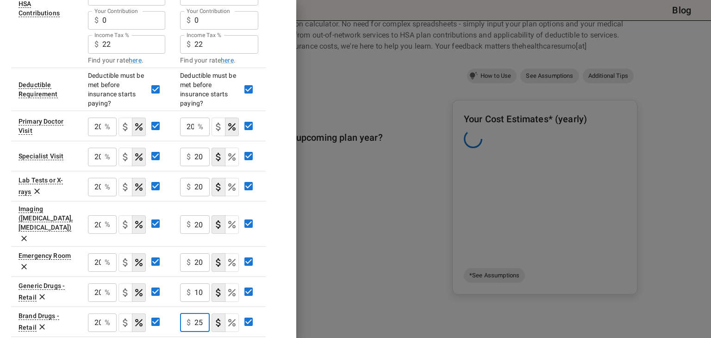
click at [270, 286] on div "Plan A Plan B In Network In Network Deductible $ 2000 ​ $ 3300 ​ Out of Pocket …" at bounding box center [148, 83] width 274 height 555
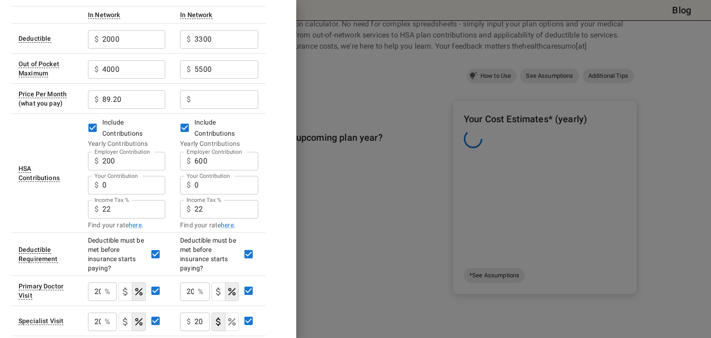
scroll to position [61, 0]
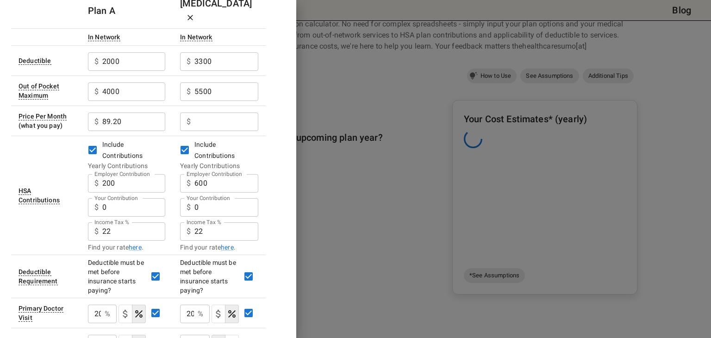
click at [165, 71] on input "Employer Contribution" at bounding box center [133, 61] width 63 height 19
type input "5.23"
click at [256, 139] on div "Include Contributions Yearly Contributions Employer Contribution $ 600 Employer…" at bounding box center [219, 195] width 78 height 113
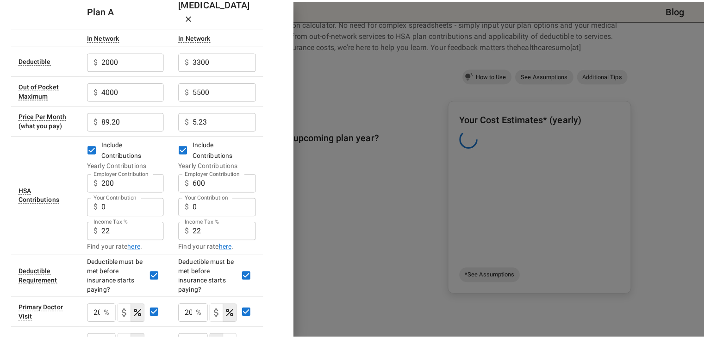
scroll to position [0, 0]
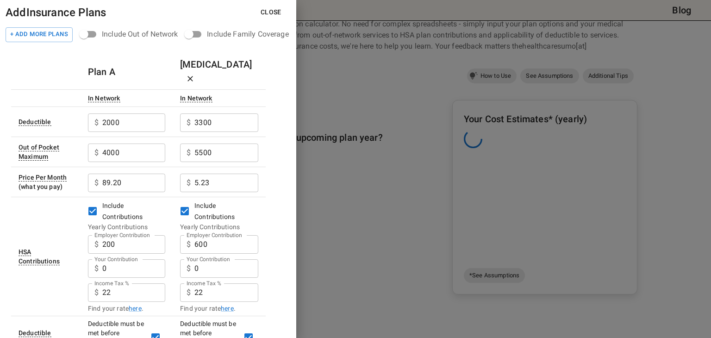
click at [275, 13] on button "Close" at bounding box center [271, 12] width 36 height 17
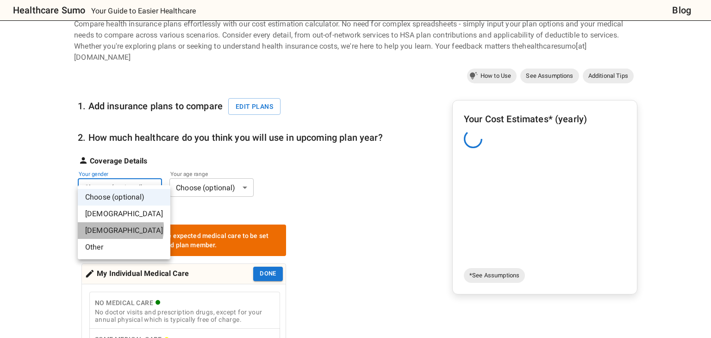
click at [109, 228] on li "[DEMOGRAPHIC_DATA]" at bounding box center [124, 230] width 93 height 17
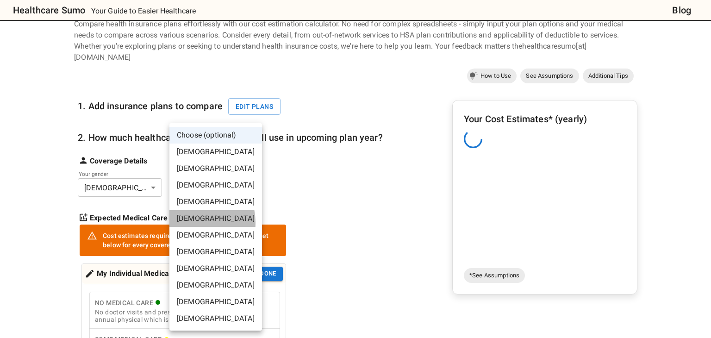
click at [189, 223] on li "[DEMOGRAPHIC_DATA]" at bounding box center [215, 218] width 93 height 17
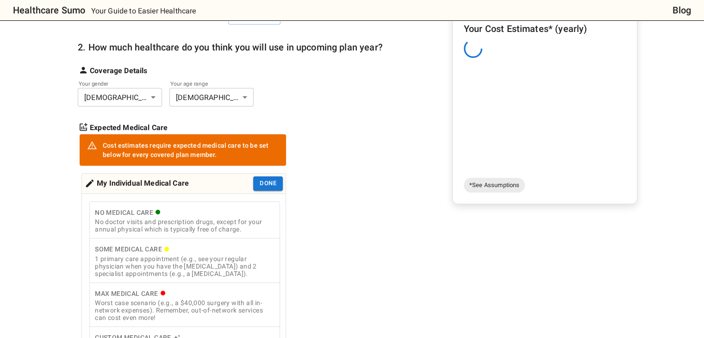
scroll to position [131, 0]
click at [209, 217] on div "No doctor visits and prescription drugs, except for your annual physical which …" at bounding box center [185, 224] width 180 height 15
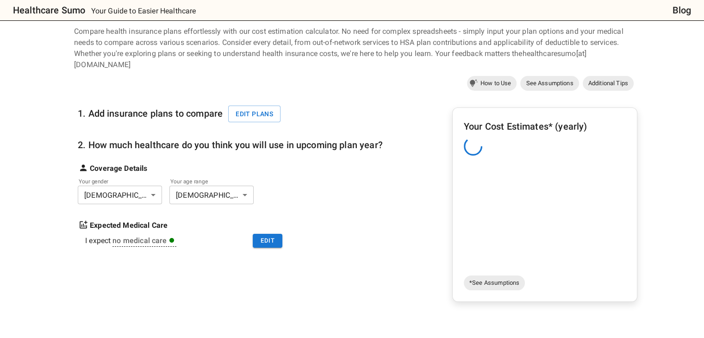
scroll to position [0, 0]
